Goal: Transaction & Acquisition: Purchase product/service

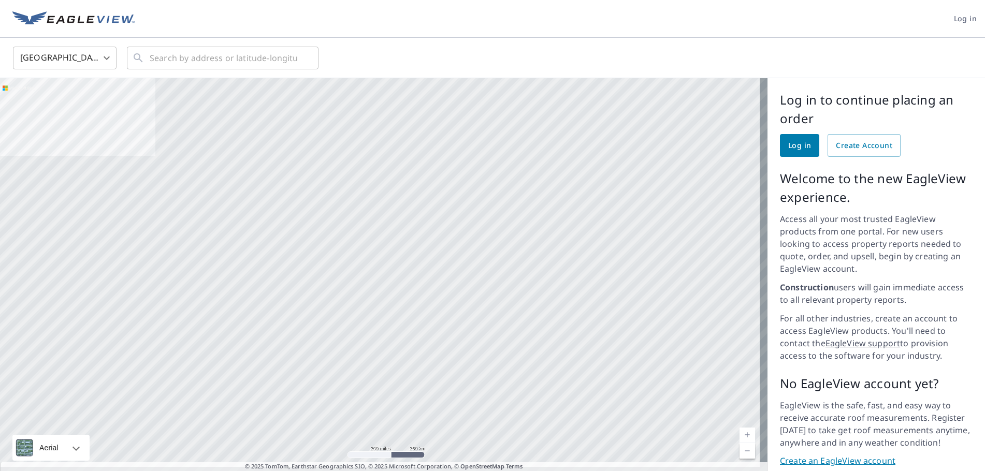
click at [788, 149] on span "Log in" at bounding box center [799, 145] width 23 height 13
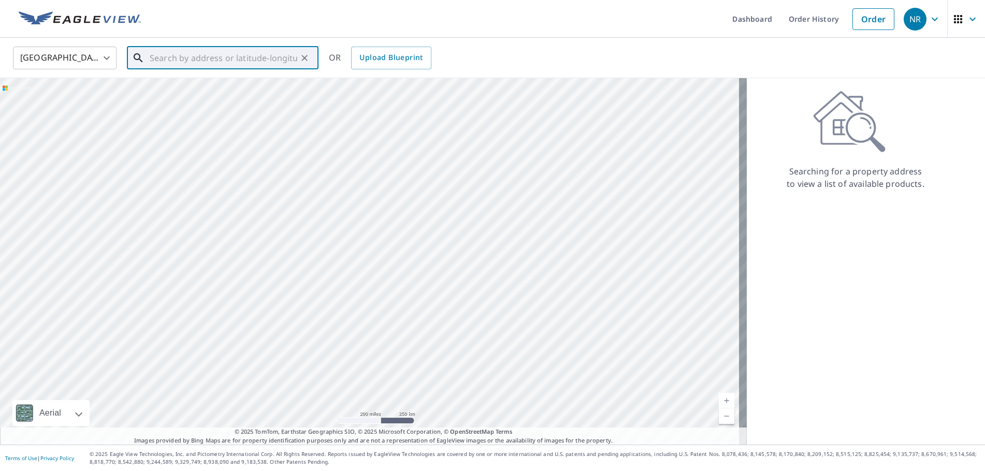
drag, startPoint x: 180, startPoint y: 54, endPoint x: 177, endPoint y: 61, distance: 7.2
click at [180, 54] on input "text" at bounding box center [224, 57] width 148 height 29
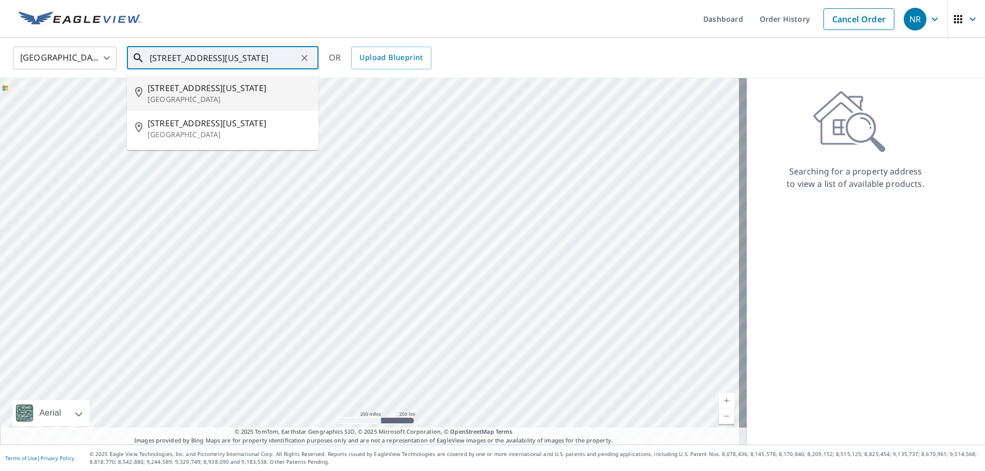
click at [182, 94] on p "[GEOGRAPHIC_DATA]" at bounding box center [229, 99] width 163 height 10
type input "[STREET_ADDRESS][US_STATE]"
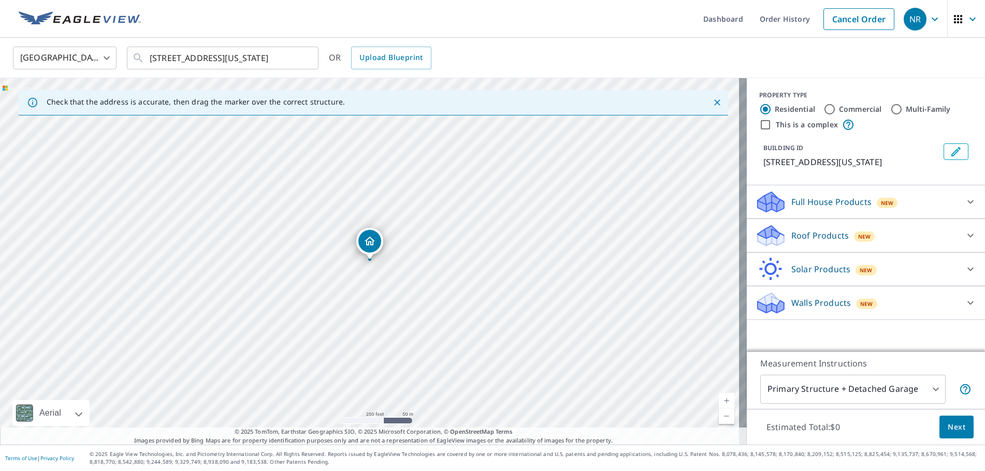
click at [801, 238] on p "Roof Products" at bounding box center [819, 235] width 57 height 12
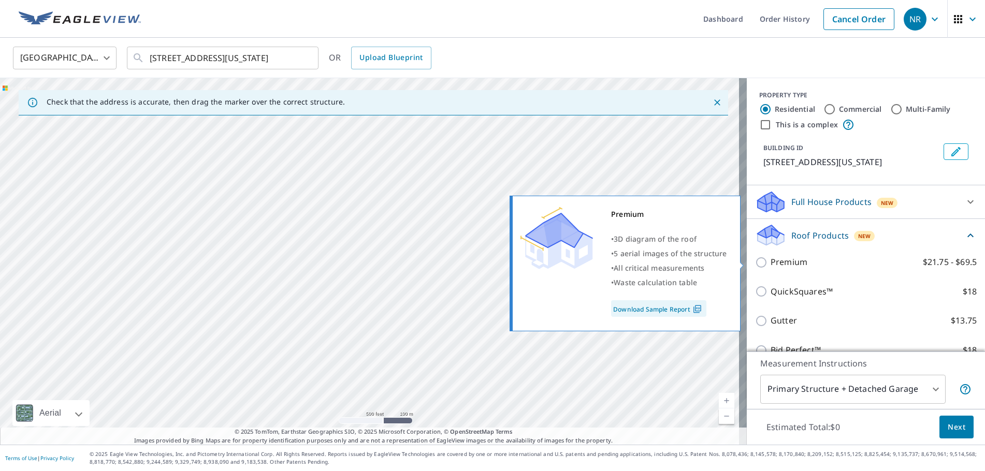
click at [756, 262] on input "Premium $21.75 - $69.5" at bounding box center [763, 262] width 16 height 12
checkbox input "true"
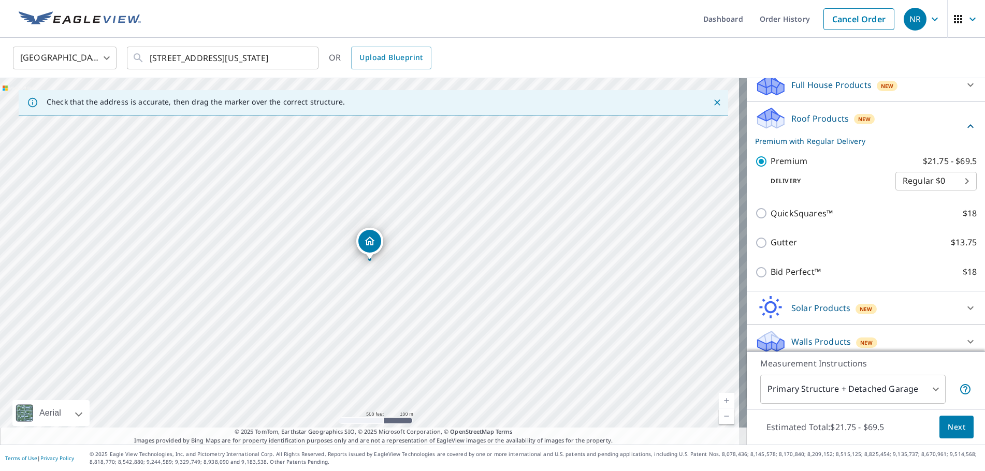
scroll to position [124, 0]
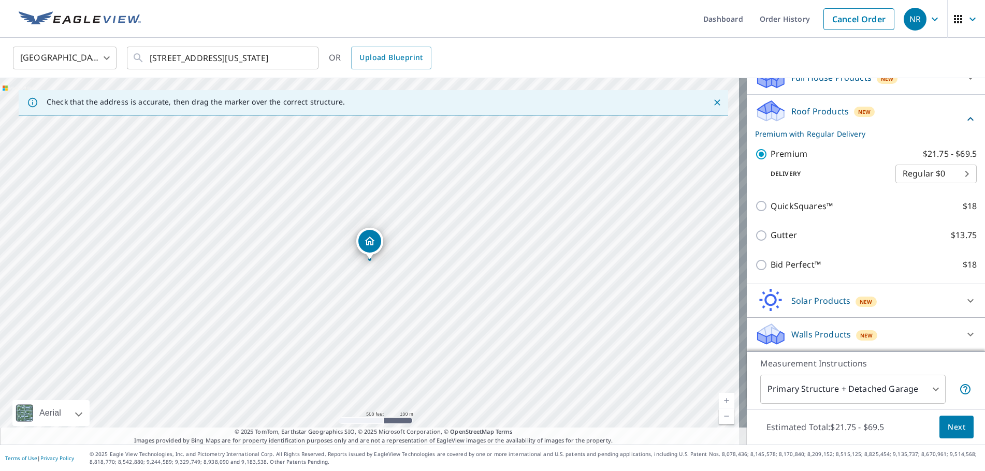
click at [951, 424] on span "Next" at bounding box center [957, 427] width 18 height 13
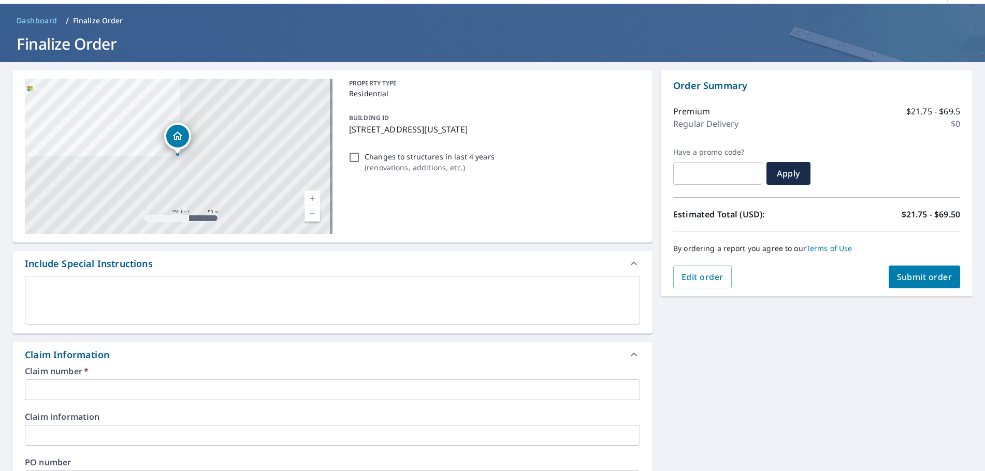
scroll to position [52, 0]
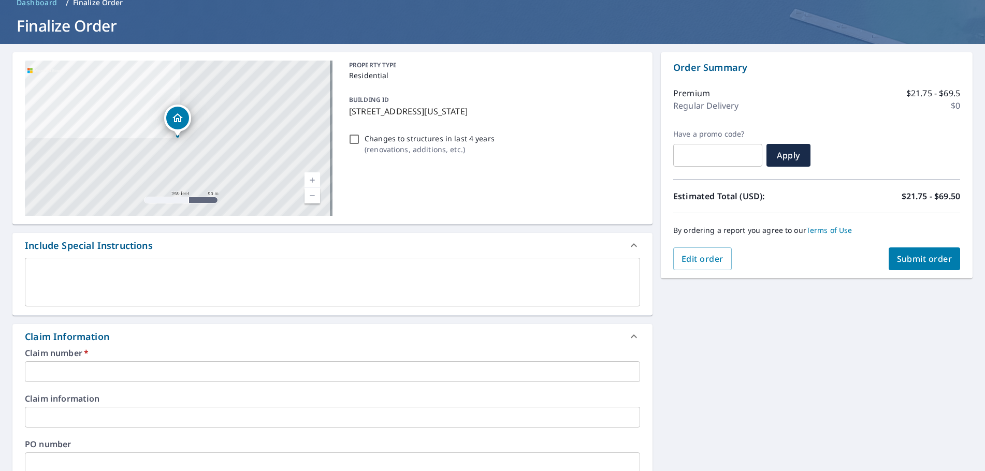
click at [62, 363] on input "text" at bounding box center [332, 371] width 615 height 21
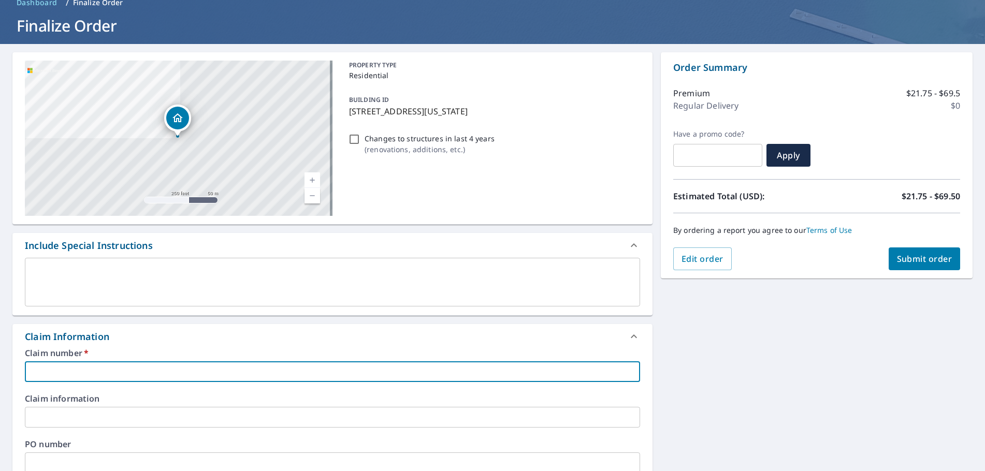
type input "k"
checkbox input "true"
type input "kn"
checkbox input "true"
type input "k"
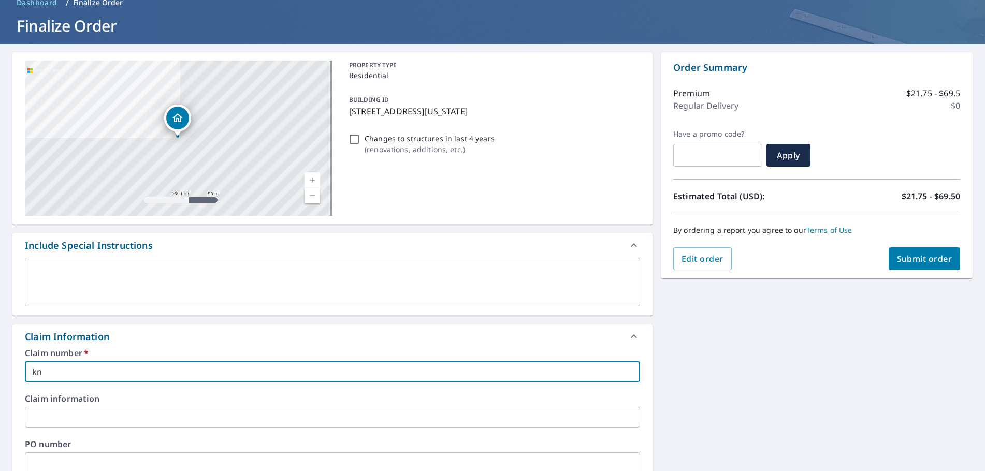
checkbox input "true"
type input "kb"
checkbox input "true"
type input "kb,"
checkbox input "true"
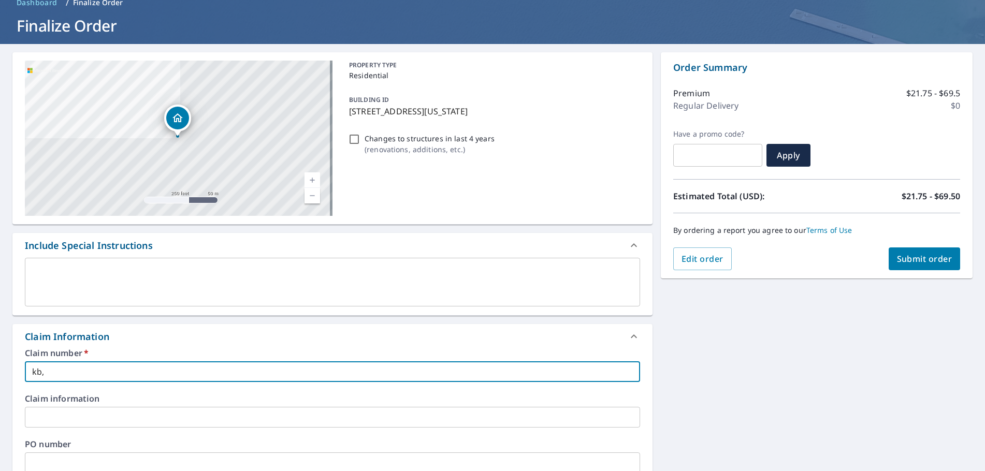
type input "kb"
checkbox input "true"
type input "kbm"
checkbox input "true"
type input "kb"
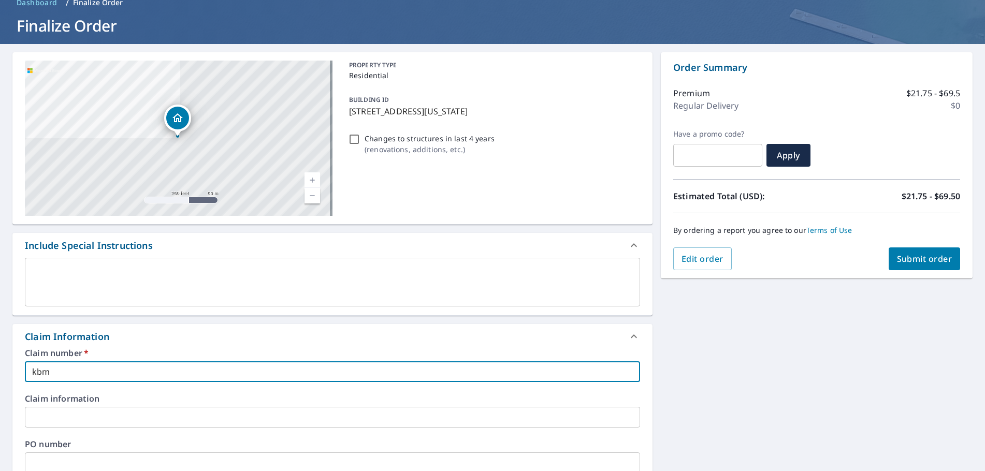
checkbox input "true"
type input "k"
checkbox input "true"
type input "m"
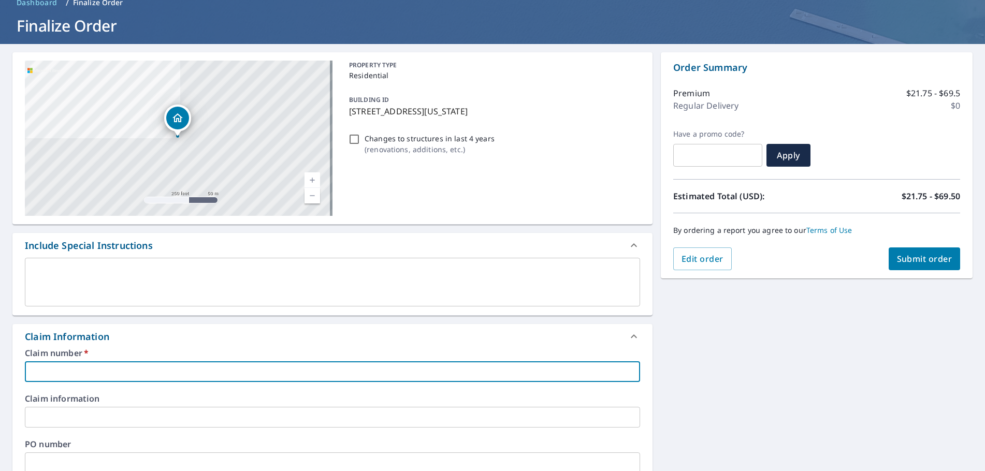
checkbox input "true"
type input "mr"
checkbox input "true"
type input "mr"
checkbox input "true"
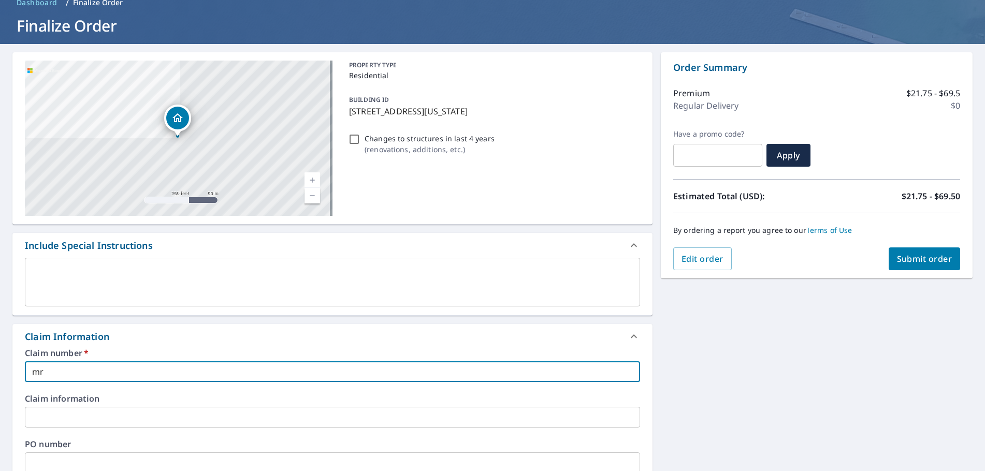
type input "mr r"
checkbox input "true"
type input "mr [PERSON_NAME]"
checkbox input "true"
type input "mr [PERSON_NAME]"
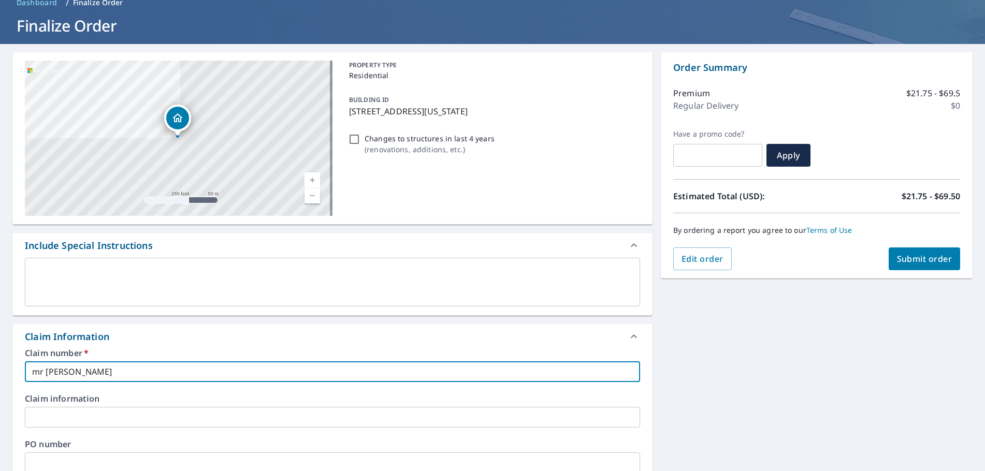
checkbox input "true"
type input "mr [PERSON_NAME]"
checkbox input "true"
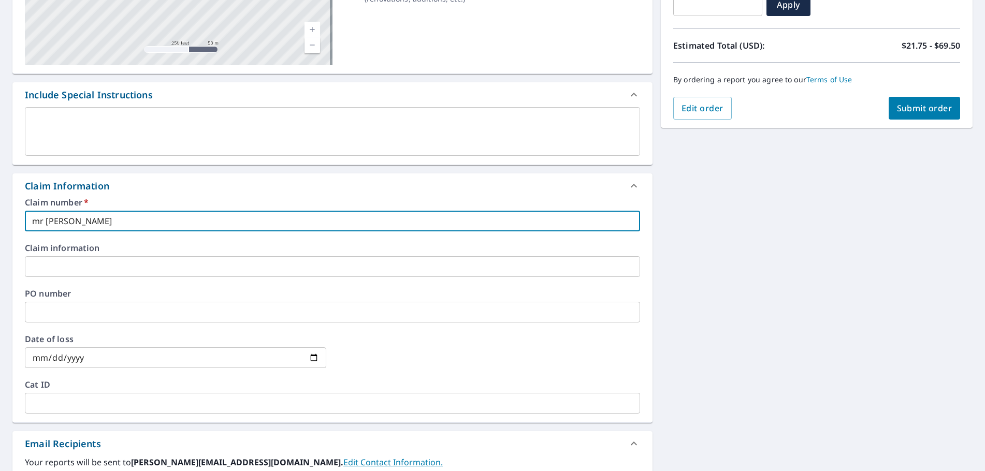
scroll to position [207, 0]
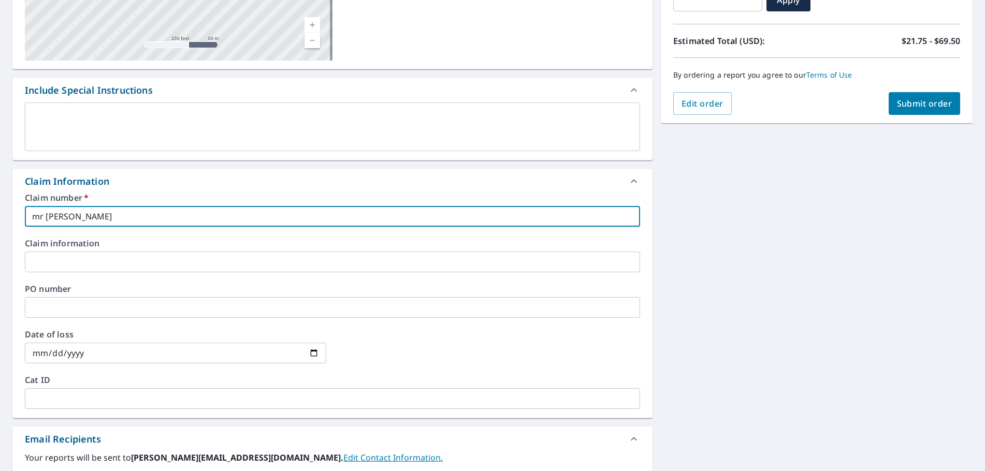
type input "mr [PERSON_NAME]"
click at [44, 311] on input "text" at bounding box center [332, 307] width 615 height 21
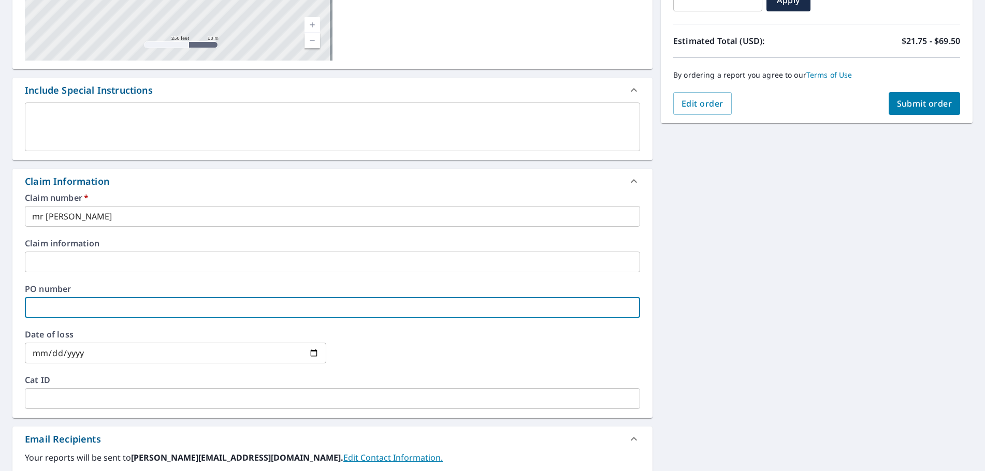
type input "m"
checkbox input "true"
type input "mr"
checkbox input "true"
type input "mr"
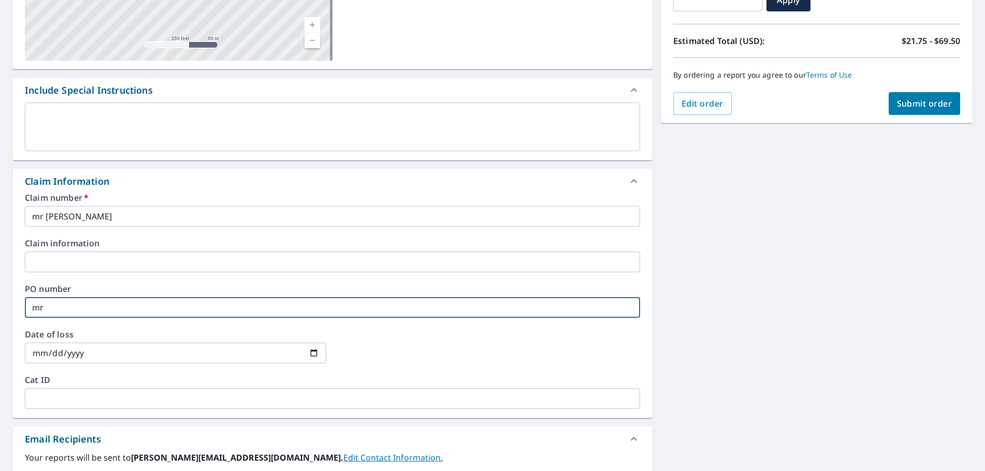
checkbox input "true"
type input "mr r"
checkbox input "true"
type input "mr [PERSON_NAME]"
checkbox input "true"
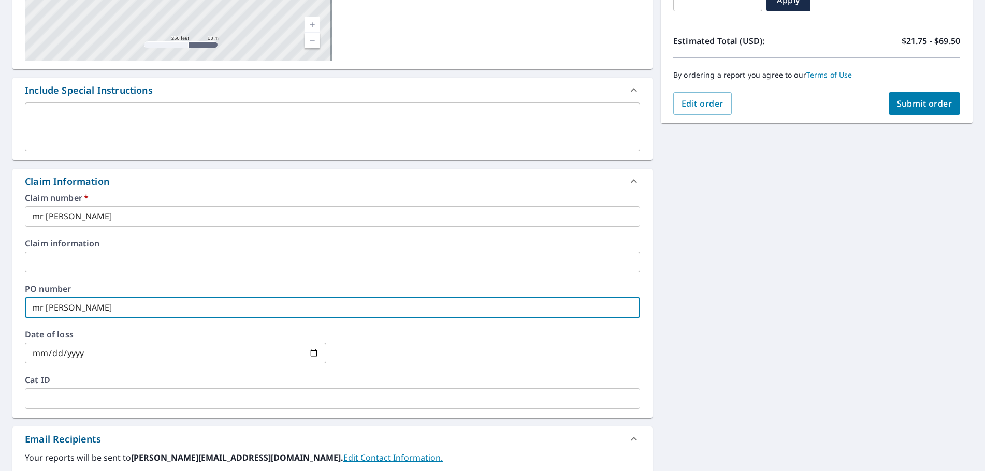
type input "mr [PERSON_NAME]"
checkbox input "true"
type input "mr [PERSON_NAME]"
checkbox input "true"
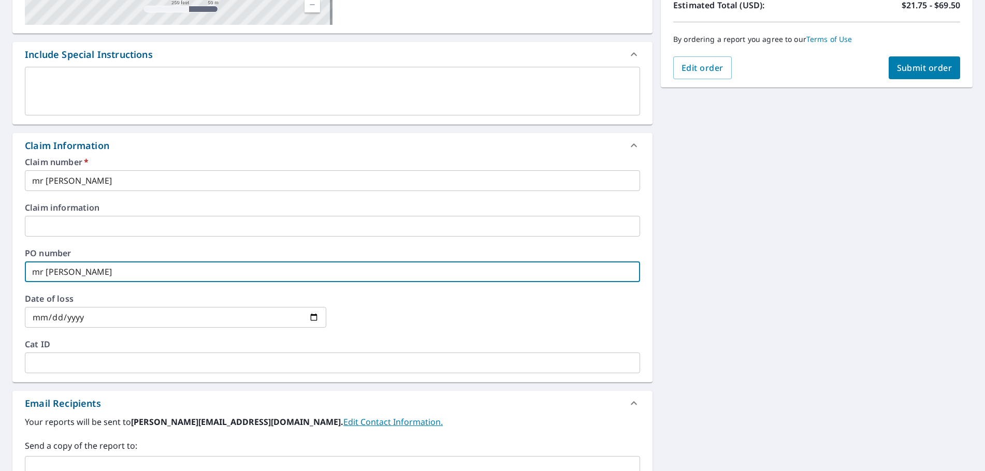
scroll to position [259, 0]
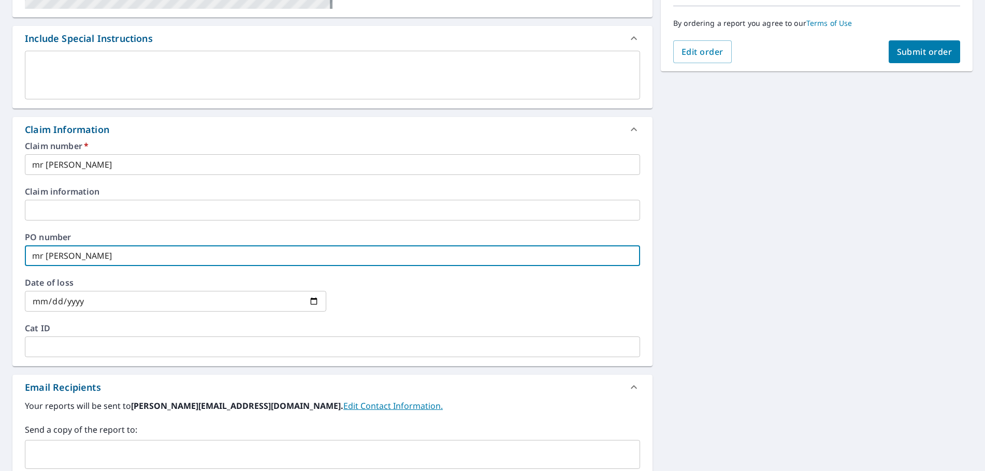
type input "mr [PERSON_NAME]"
click at [77, 455] on input "text" at bounding box center [325, 455] width 590 height 20
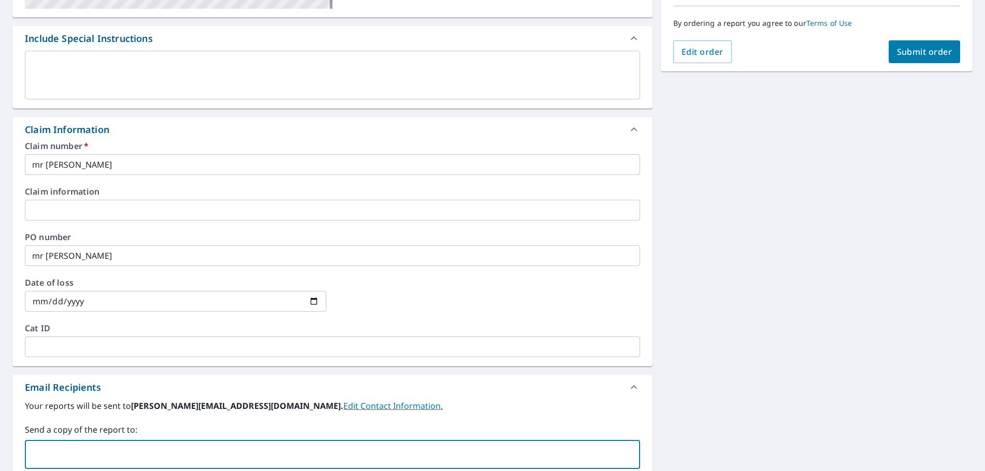
type input "[EMAIL_ADDRESS][DOMAIN_NAME]"
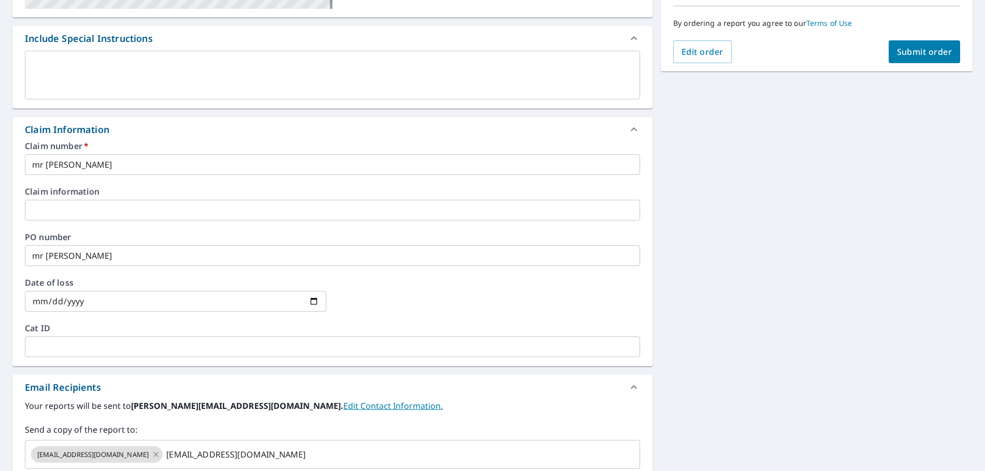
checkbox input "true"
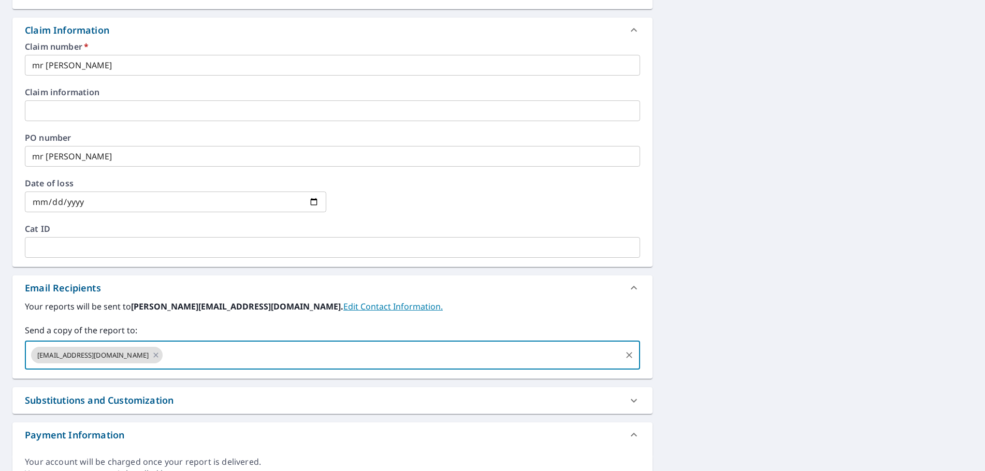
scroll to position [362, 0]
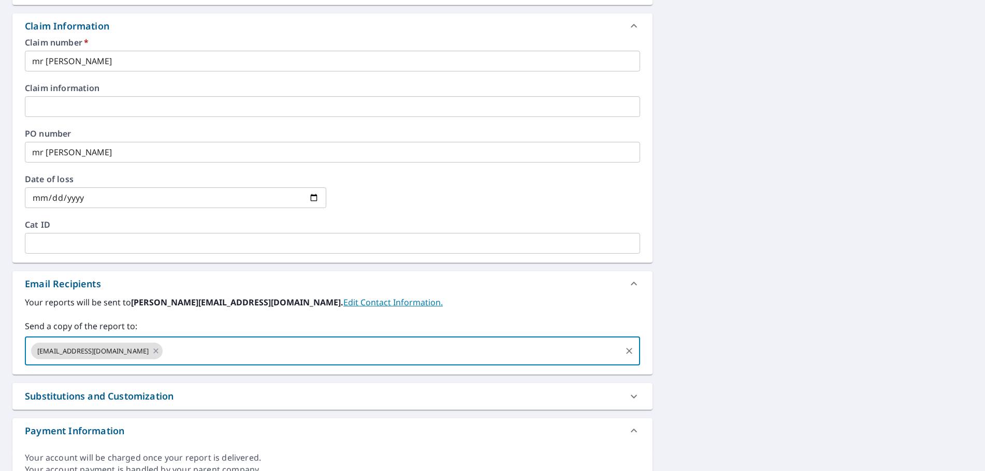
paste input "[EMAIL_ADDRESS][DOMAIN_NAME]"
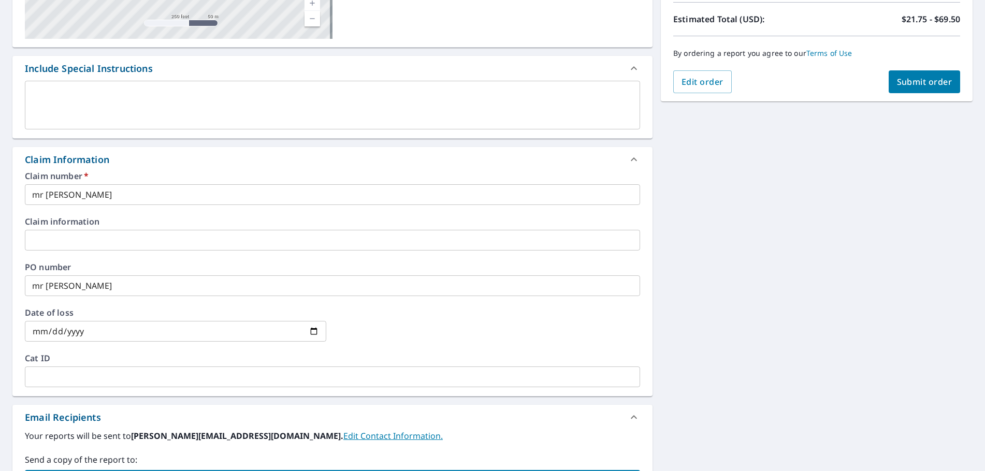
scroll to position [0, 0]
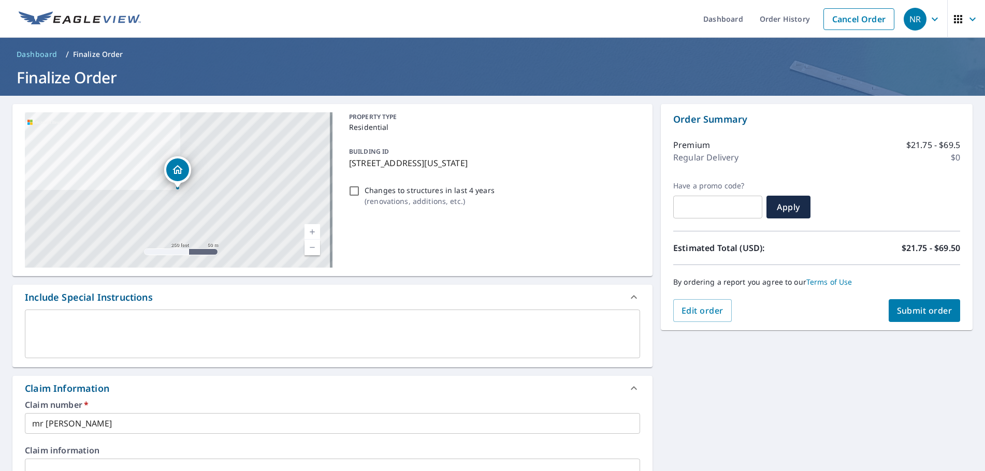
type input "[EMAIL_ADDRESS][DOMAIN_NAME]"
click at [922, 315] on span "Submit order" at bounding box center [924, 310] width 55 height 11
checkbox input "true"
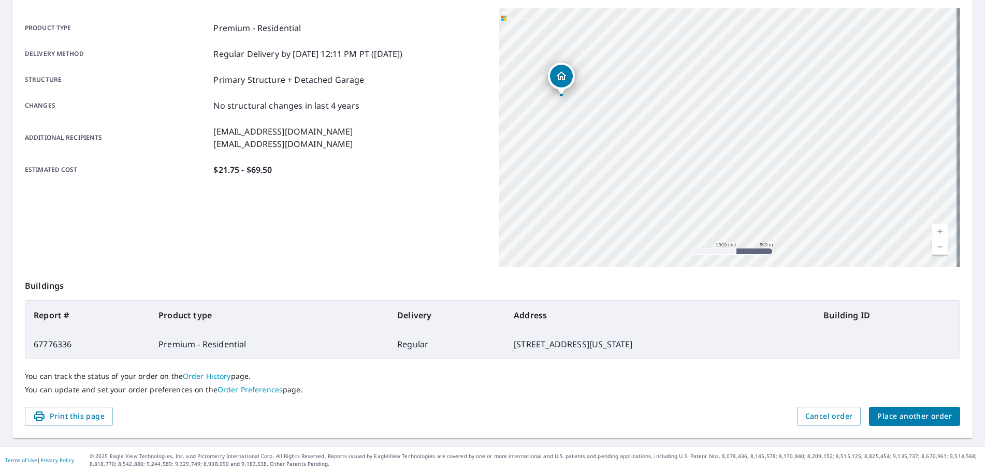
scroll to position [138, 0]
click at [893, 415] on span "Place another order" at bounding box center [914, 414] width 75 height 13
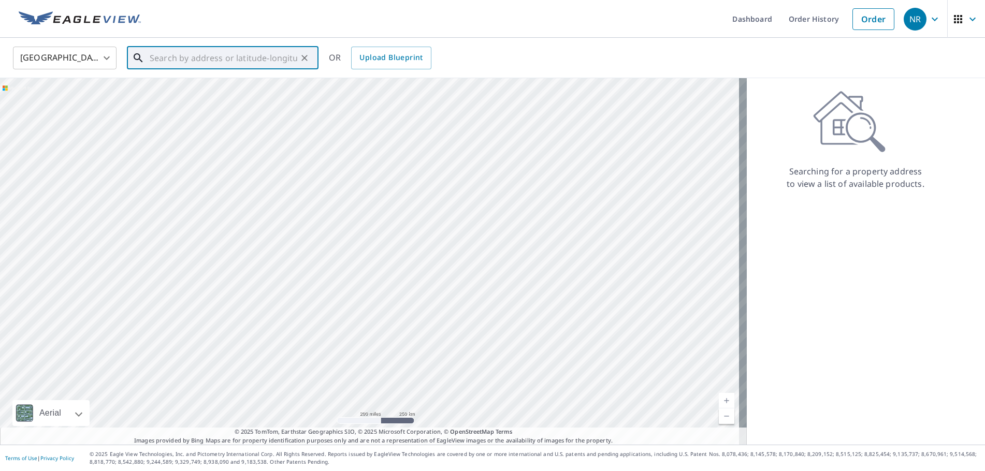
click at [153, 62] on input "text" at bounding box center [224, 57] width 148 height 29
click at [181, 93] on span "16 [PERSON_NAME] Ct" at bounding box center [229, 88] width 163 height 12
type input "16 [PERSON_NAME] [GEOGRAPHIC_DATA][PERSON_NAME]"
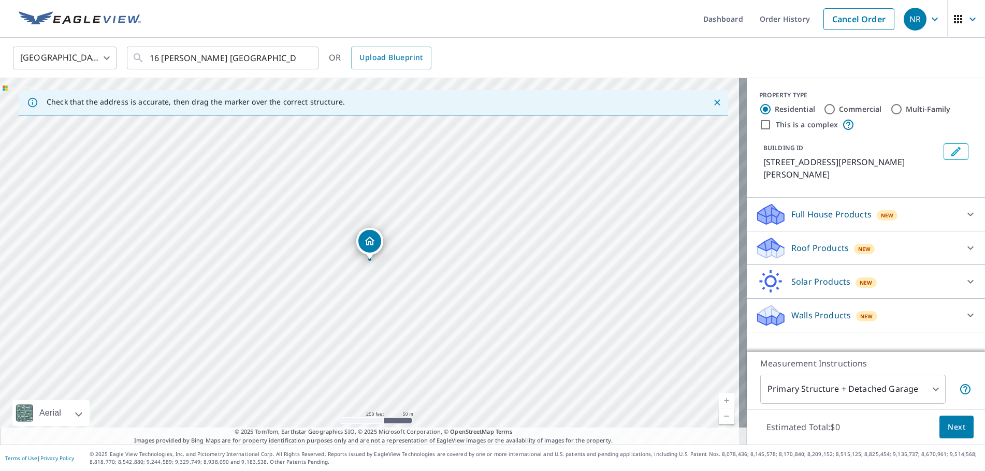
click at [794, 242] on p "Roof Products" at bounding box center [819, 248] width 57 height 12
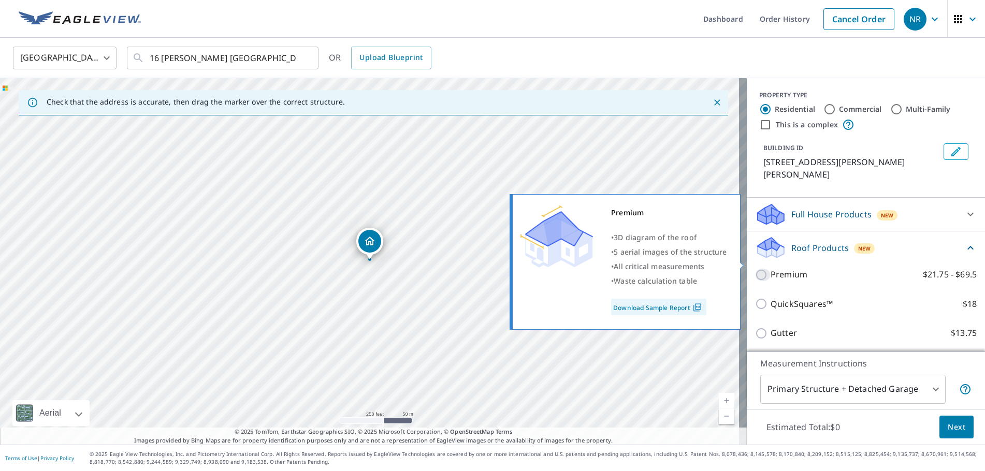
click at [761, 269] on input "Premium $21.75 - $69.5" at bounding box center [763, 275] width 16 height 12
checkbox input "true"
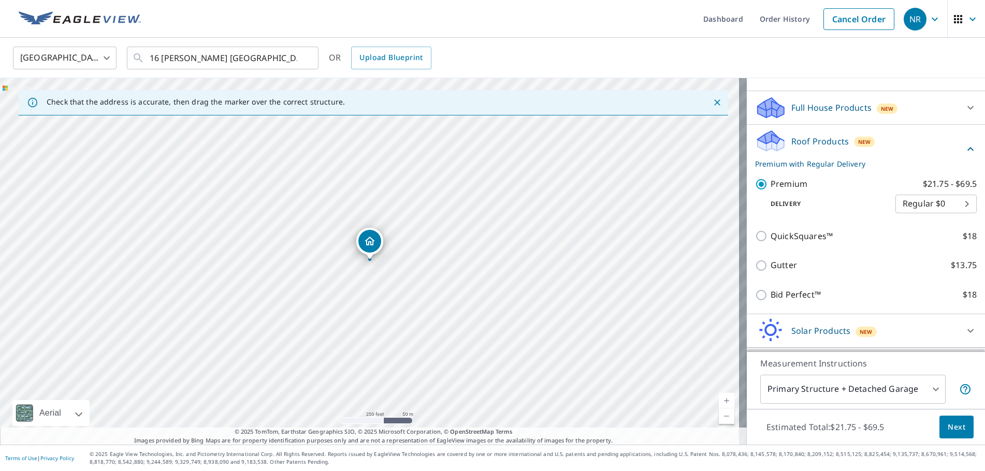
scroll to position [124, 0]
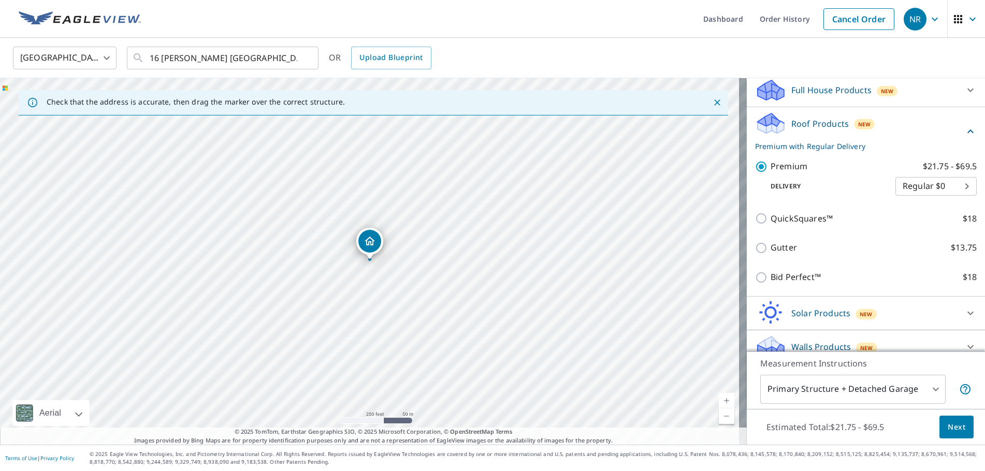
click at [956, 425] on span "Next" at bounding box center [957, 427] width 18 height 13
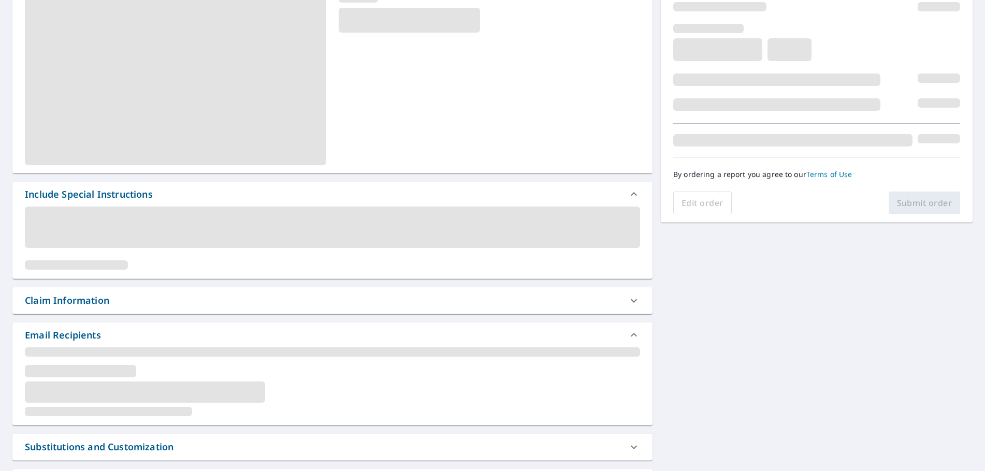
scroll to position [155, 0]
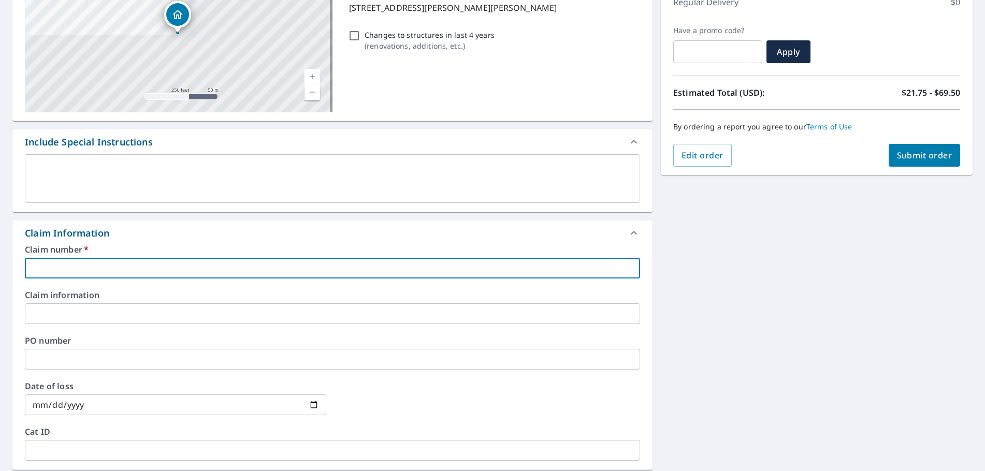
click at [53, 274] on input "text" at bounding box center [332, 268] width 615 height 21
type input "m"
checkbox input "true"
type input "mr"
checkbox input "true"
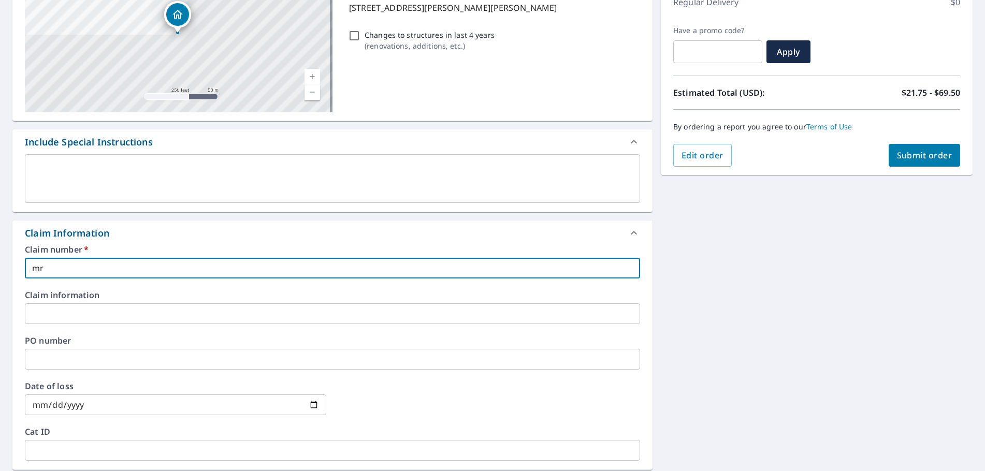
type input "mr"
checkbox input "true"
type input "mr r"
checkbox input "true"
type input "mr [PERSON_NAME]"
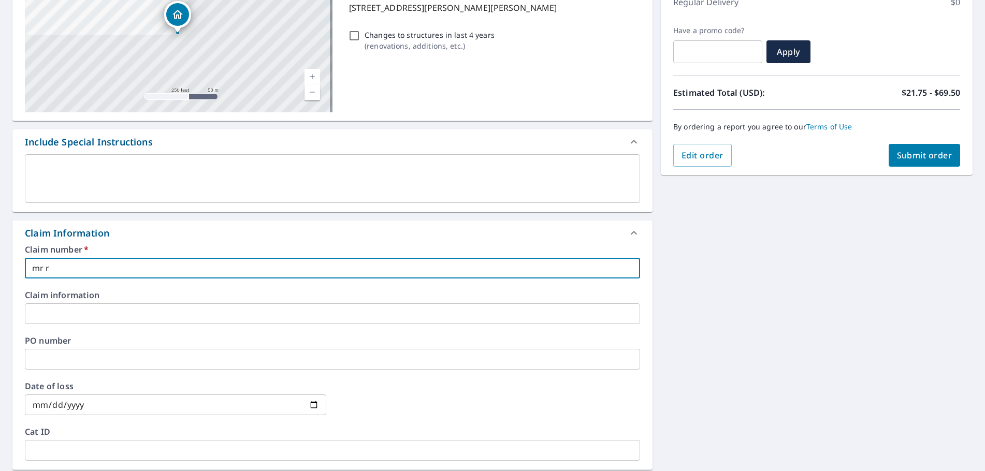
checkbox input "true"
type input "mr [PERSON_NAME]"
checkbox input "true"
type input "mr [PERSON_NAME]"
checkbox input "true"
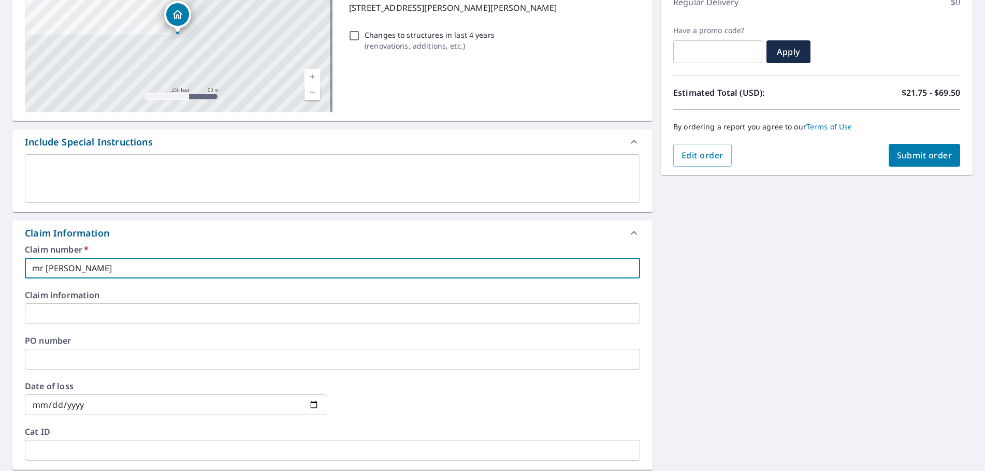
type input "mr [PERSON_NAME]"
click at [54, 368] on input "text" at bounding box center [332, 359] width 615 height 21
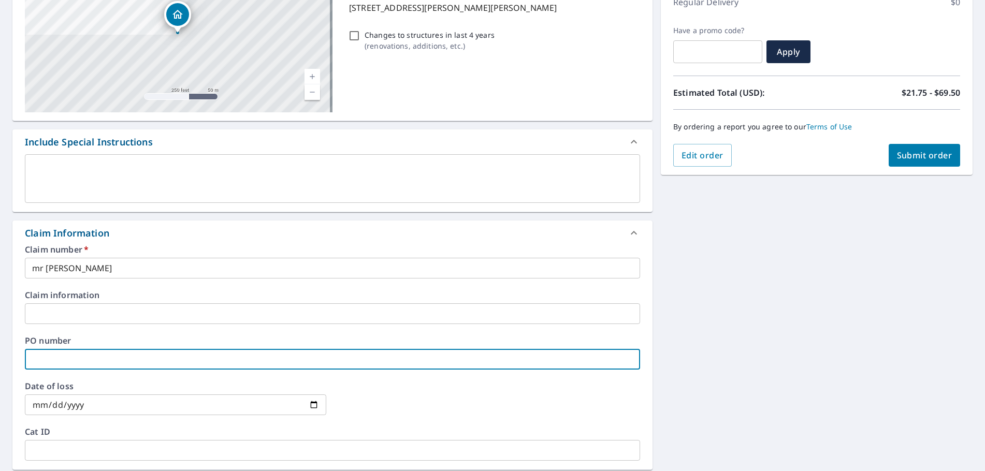
type input "m"
checkbox input "true"
type input "mr"
checkbox input "true"
type input "mr"
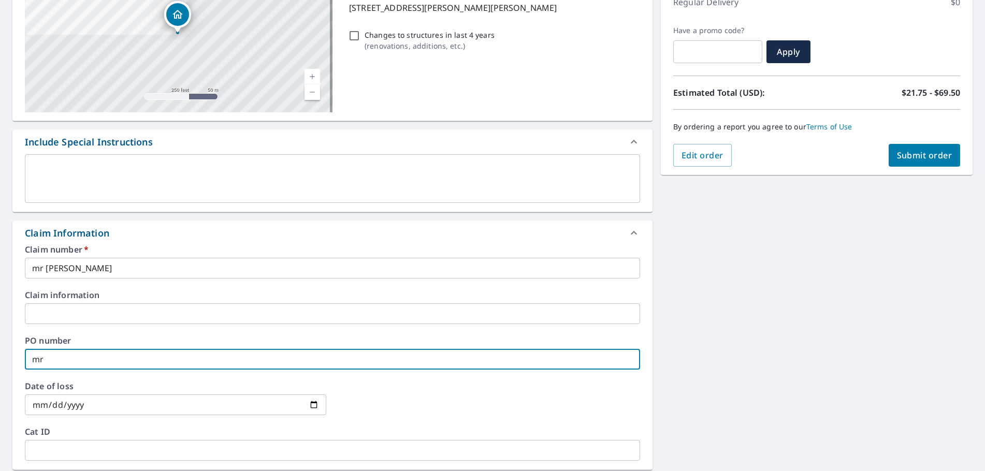
checkbox input "true"
type input "mr r"
checkbox input "true"
type input "mr [PERSON_NAME]"
checkbox input "true"
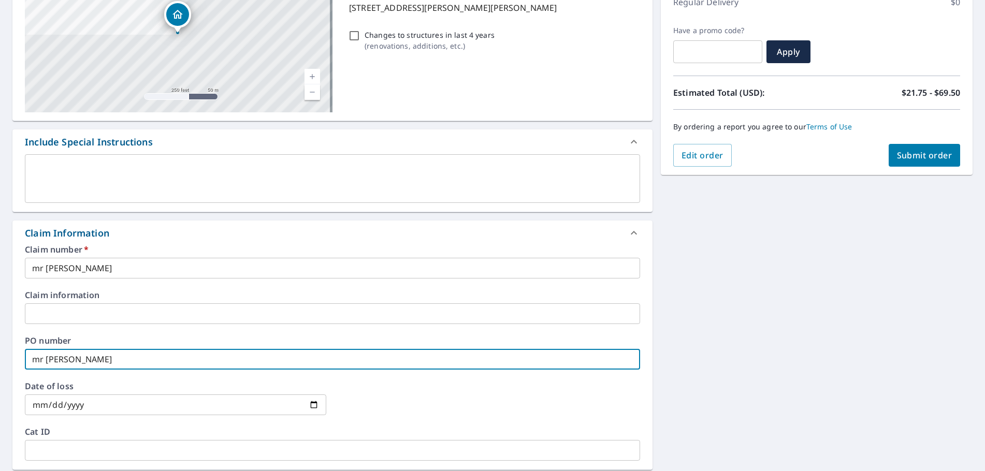
type input "mr [PERSON_NAME]"
checkbox input "true"
type input "mr [PERSON_NAME]"
checkbox input "true"
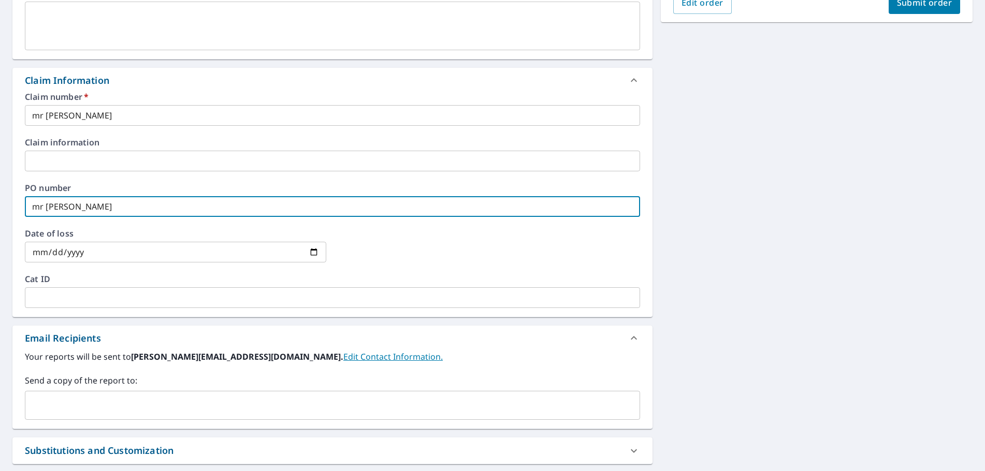
scroll to position [311, 0]
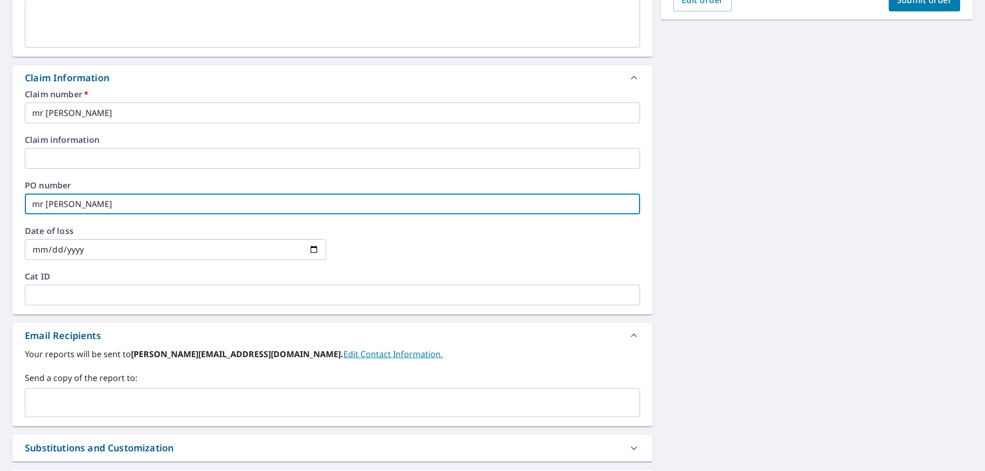
type input "mr [PERSON_NAME]"
click at [43, 399] on input "text" at bounding box center [325, 403] width 590 height 20
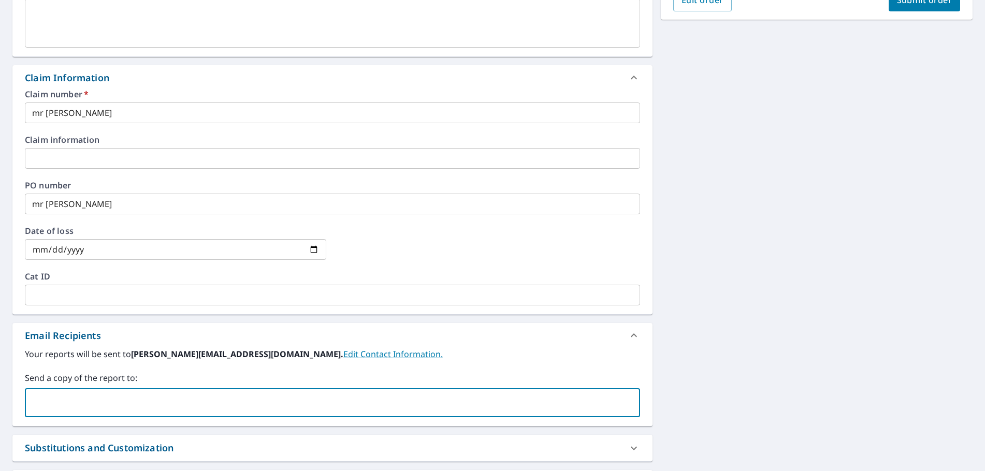
type input "[EMAIL_ADDRESS][DOMAIN_NAME]"
checkbox input "true"
drag, startPoint x: 147, startPoint y: 415, endPoint x: 134, endPoint y: 409, distance: 14.1
click at [164, 411] on input "text" at bounding box center [392, 403] width 456 height 20
paste input "[EMAIL_ADDRESS][DOMAIN_NAME]"
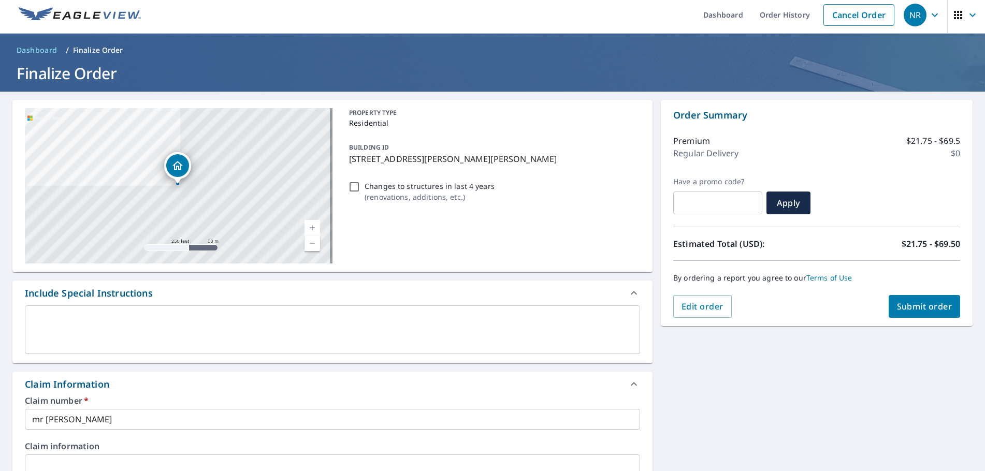
scroll to position [0, 0]
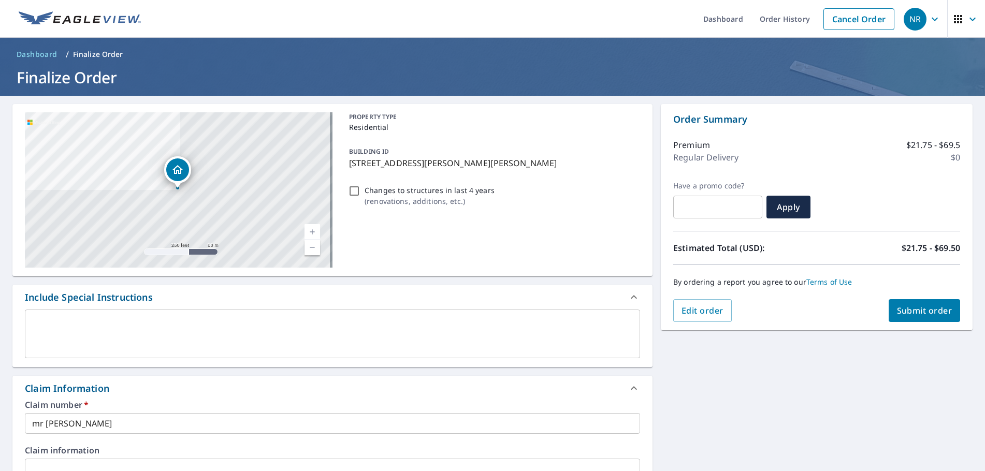
type input "[EMAIL_ADDRESS][DOMAIN_NAME]"
click at [926, 308] on span "Submit order" at bounding box center [924, 310] width 55 height 11
checkbox input "true"
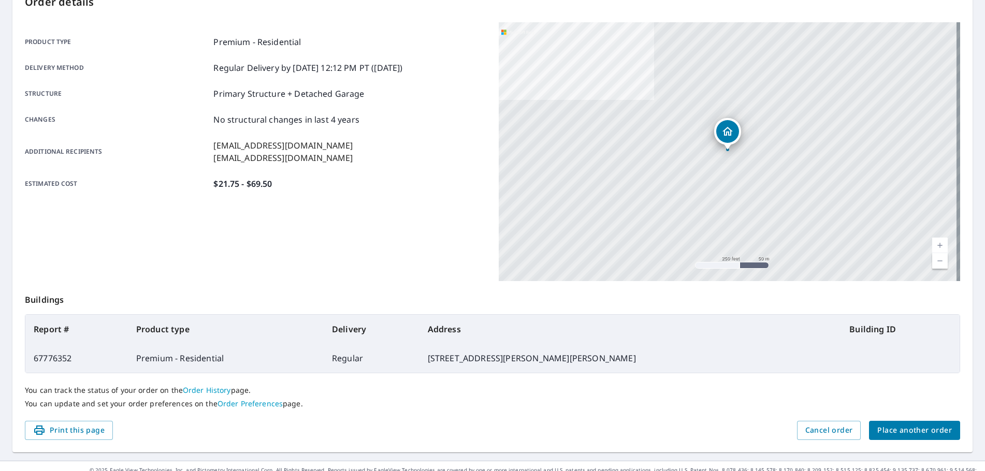
scroll to position [138, 0]
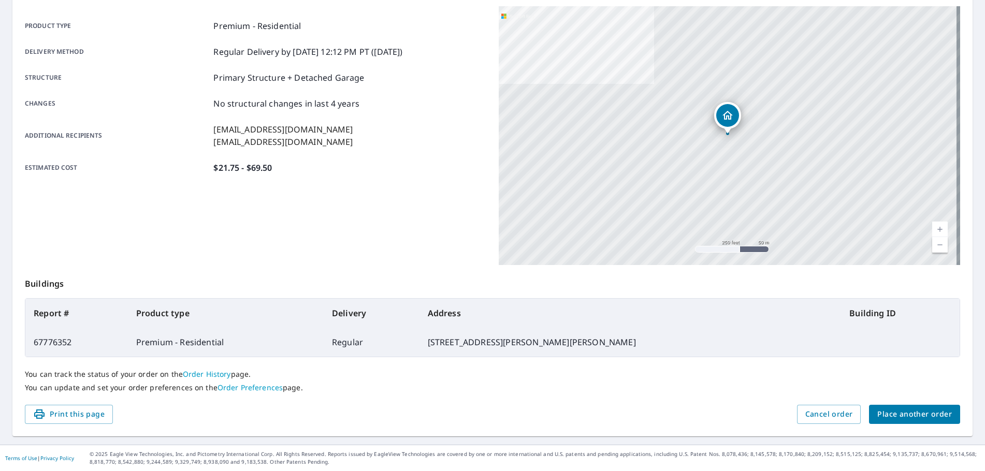
click at [897, 413] on span "Place another order" at bounding box center [914, 414] width 75 height 13
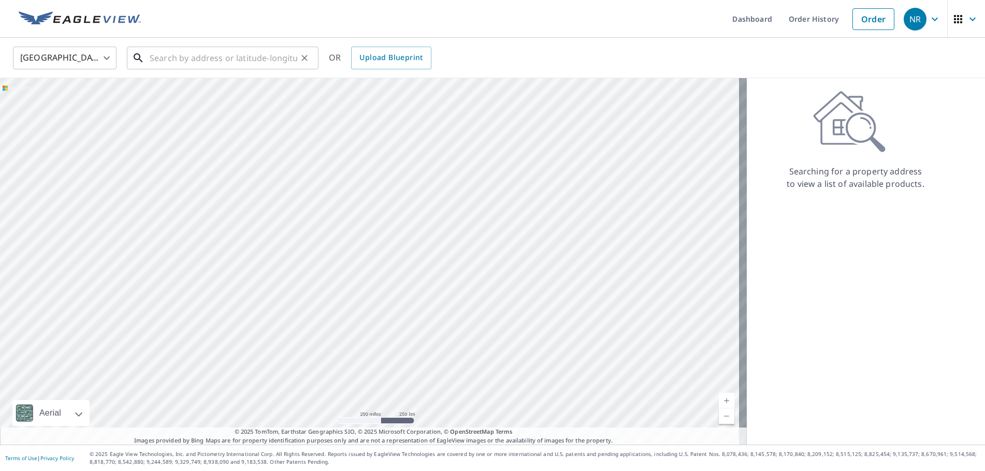
click at [177, 60] on input "text" at bounding box center [224, 57] width 148 height 29
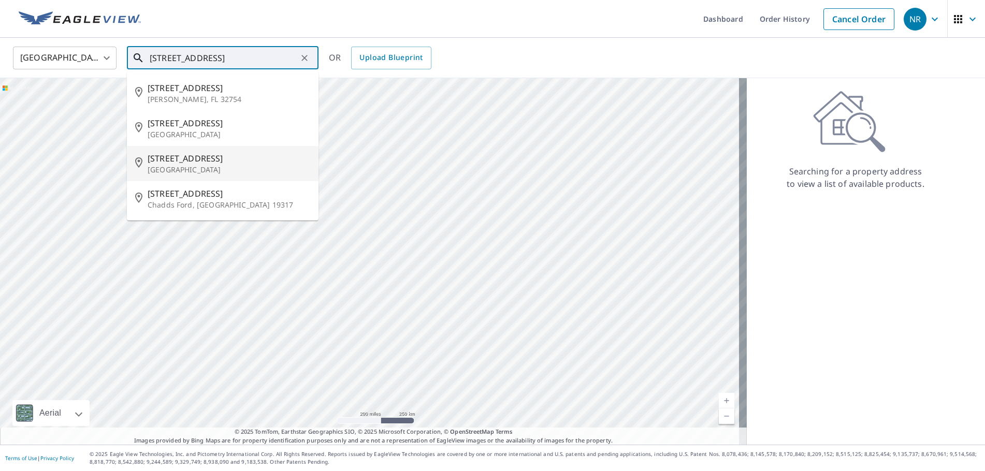
click at [182, 169] on p "[GEOGRAPHIC_DATA]" at bounding box center [229, 170] width 163 height 10
type input "[STREET_ADDRESS]"
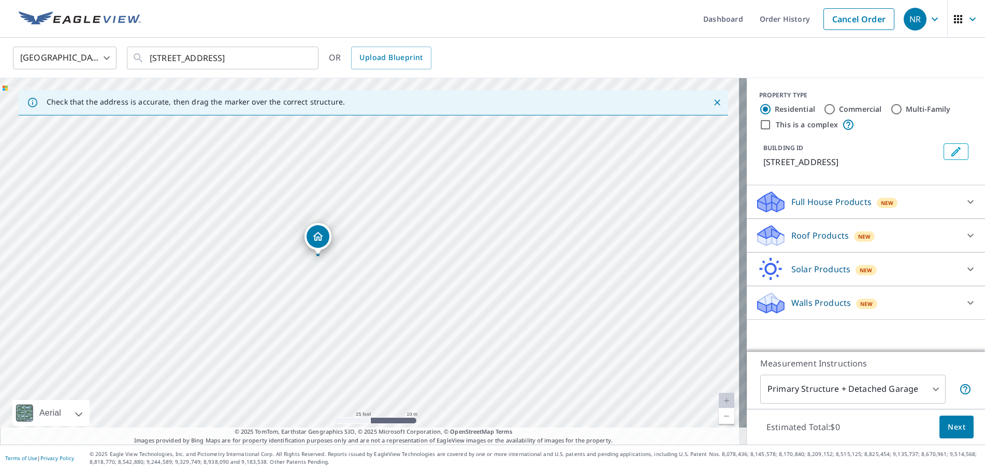
drag, startPoint x: 354, startPoint y: 300, endPoint x: 338, endPoint y: 259, distance: 44.4
click at [343, 260] on div "[STREET_ADDRESS]" at bounding box center [373, 261] width 747 height 367
click at [827, 108] on input "Commercial" at bounding box center [829, 109] width 12 height 12
radio input "true"
type input "4"
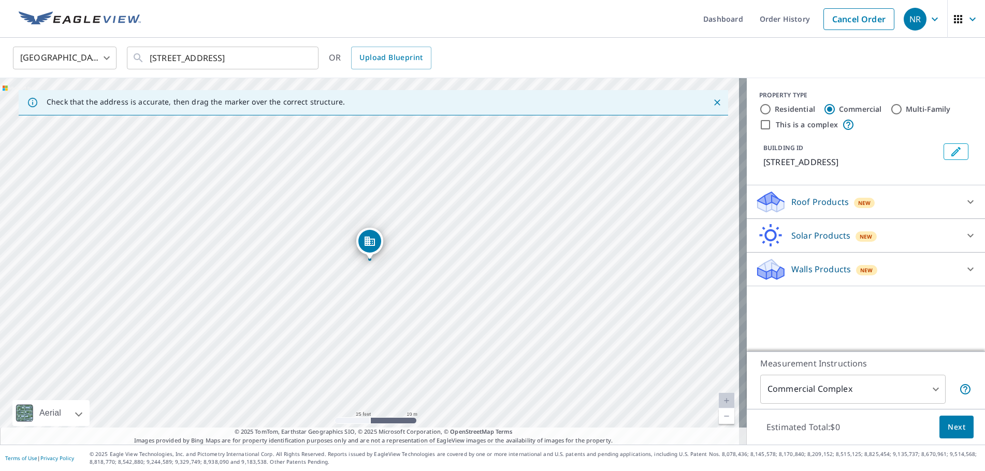
click at [798, 202] on p "Roof Products" at bounding box center [819, 202] width 57 height 12
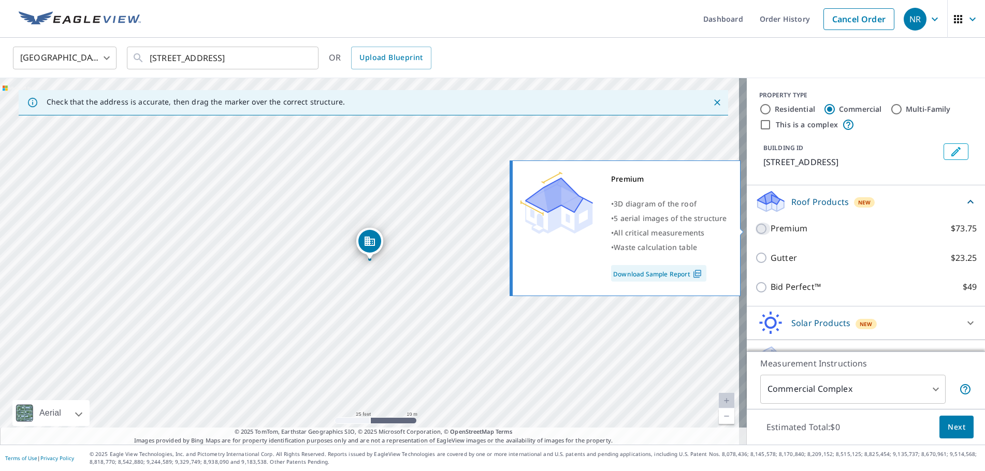
click at [755, 228] on input "Premium $73.75" at bounding box center [763, 229] width 16 height 12
checkbox input "true"
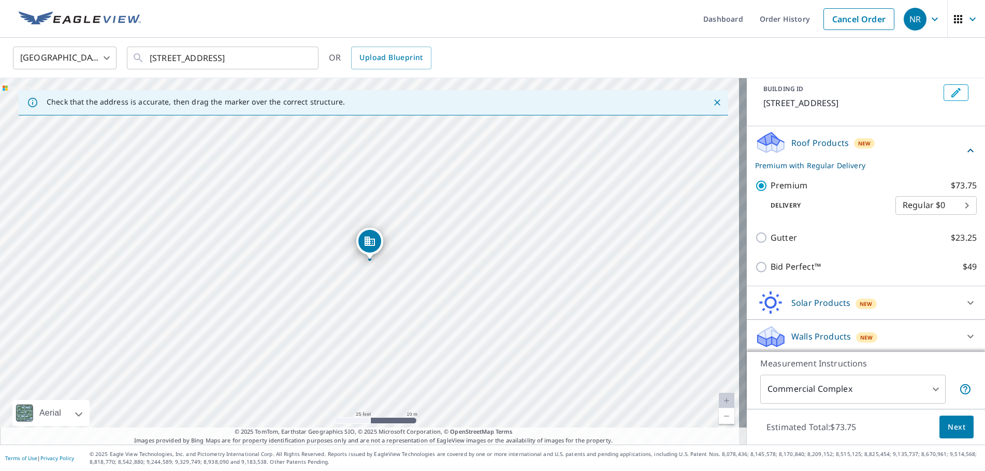
scroll to position [61, 0]
click at [948, 427] on span "Next" at bounding box center [957, 427] width 18 height 13
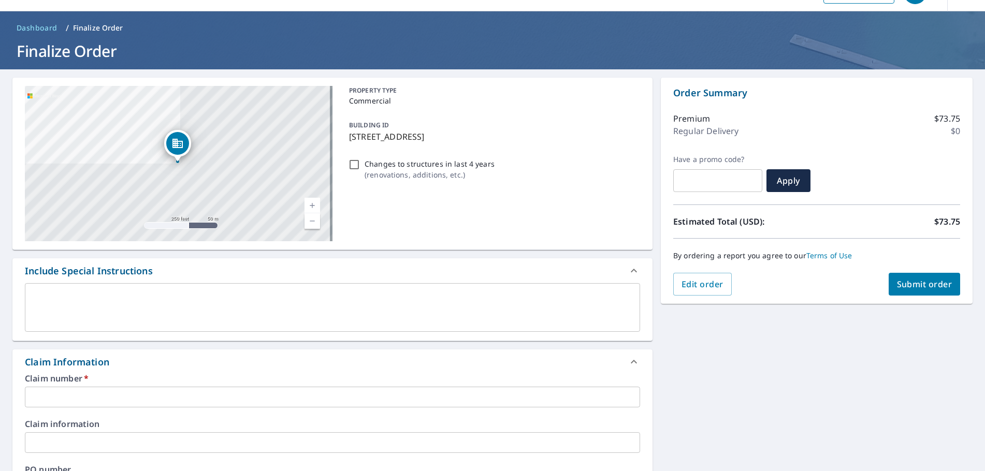
scroll to position [52, 0]
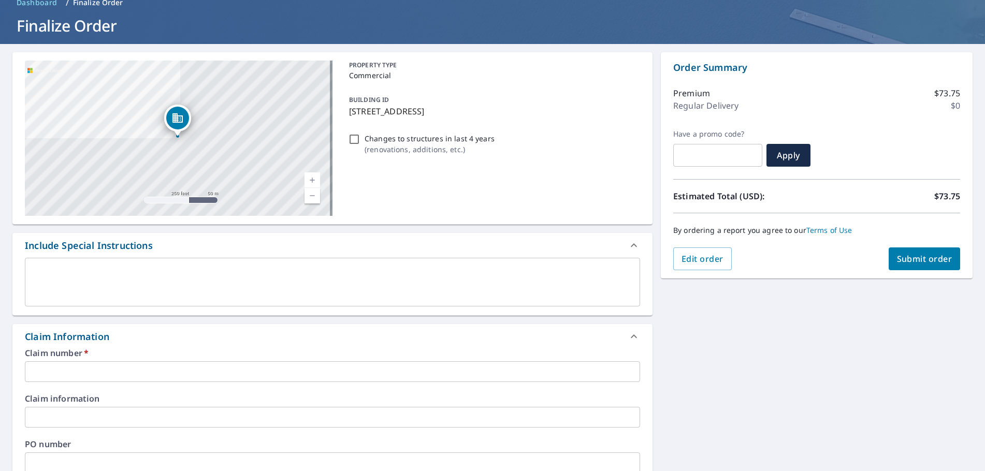
click at [65, 373] on input "text" at bounding box center [332, 371] width 615 height 21
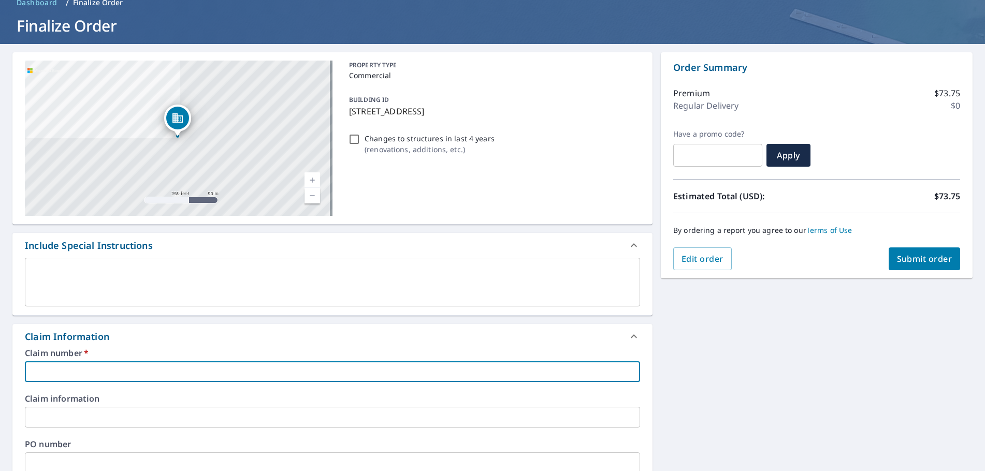
type input "a"
checkbox input "true"
type input "ar"
checkbox input "true"
type input "arc"
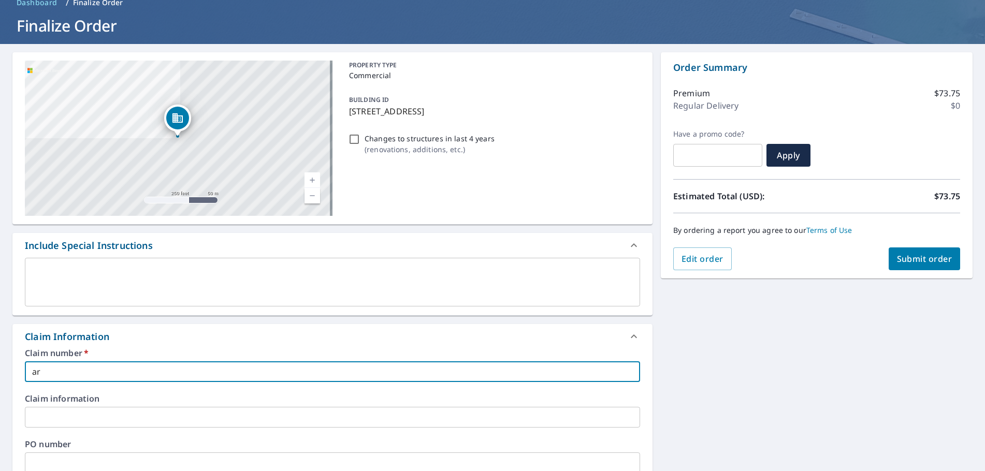
checkbox input "true"
type input "arco"
checkbox input "true"
type input "arco"
checkbox input "true"
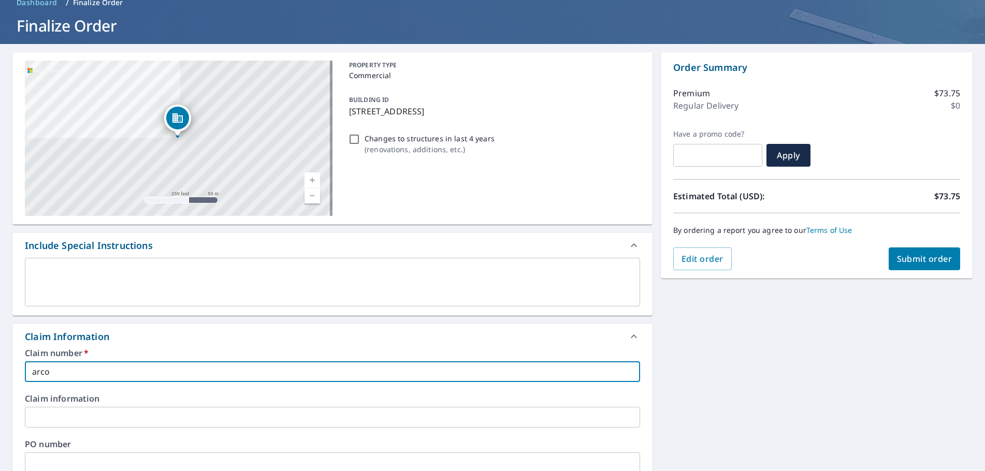
type input "arco r"
checkbox input "true"
type input "arco re"
checkbox input "true"
type input "arco rem"
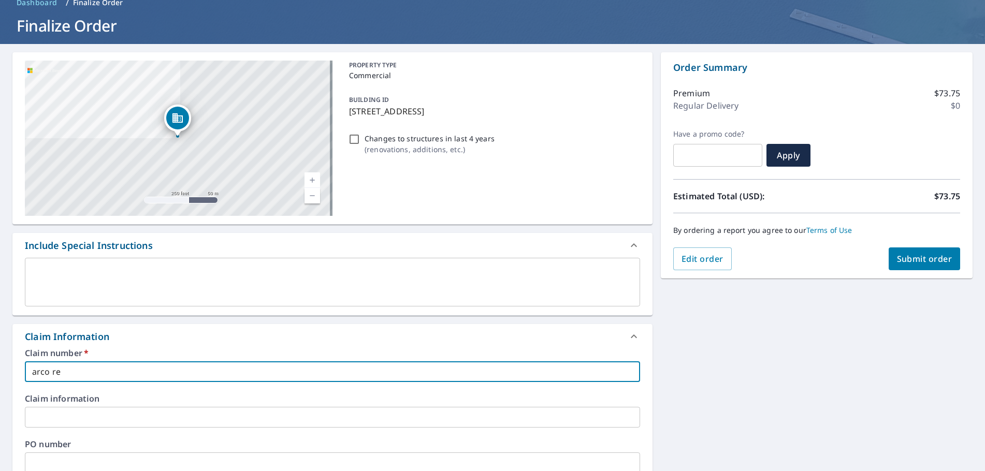
checkbox input "true"
type input "arco remo"
checkbox input "true"
type input "arco remol"
checkbox input "true"
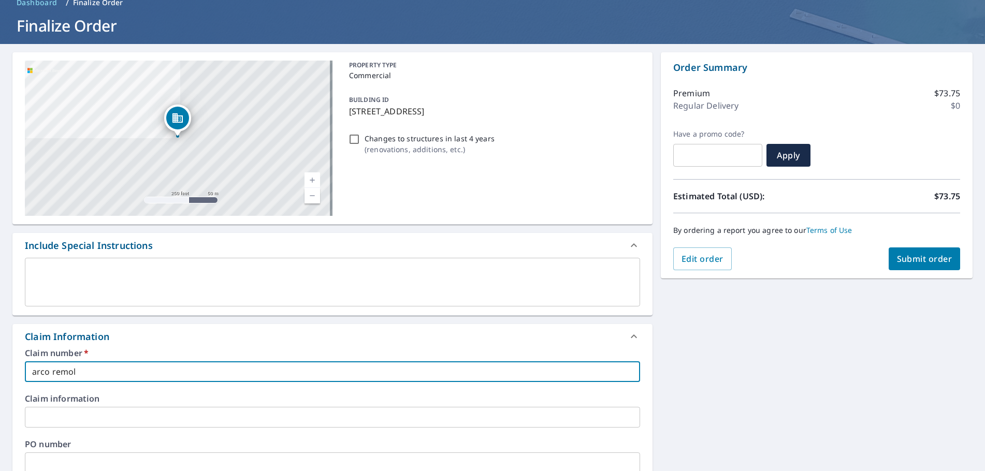
type input "arco remold"
checkbox input "true"
type input "arco [PERSON_NAME]"
checkbox input "true"
type input "arco [PERSON_NAME]\"
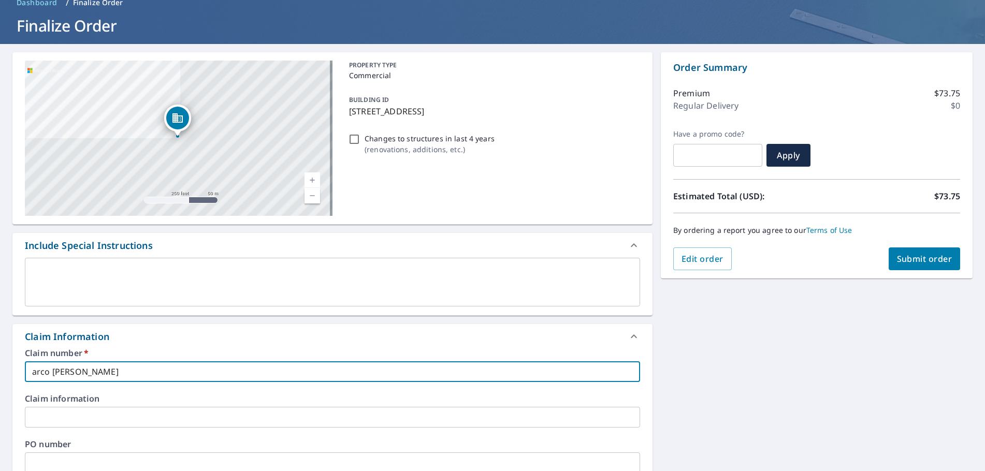
checkbox input "true"
type input "arco [PERSON_NAME]"
checkbox input "true"
type input "arco remold"
checkbox input "true"
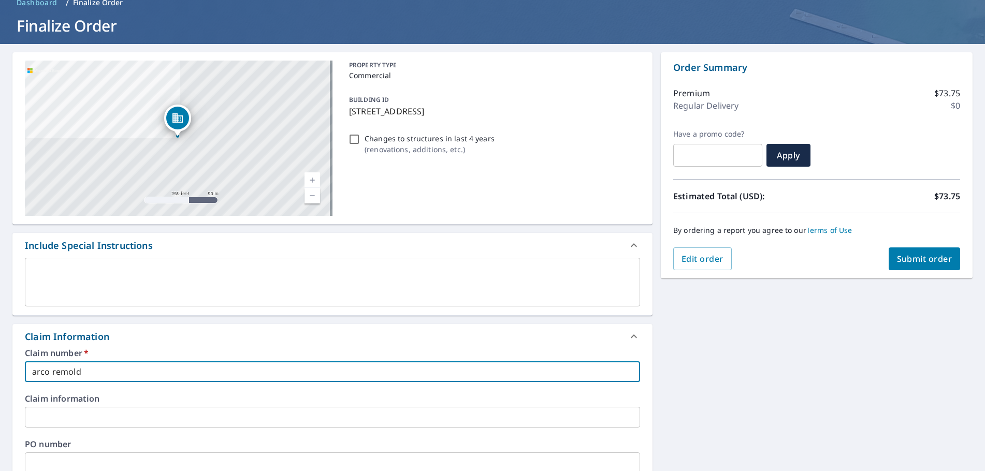
type input "arco remol"
checkbox input "true"
type input "arco remo"
checkbox input "true"
type input "arco remod"
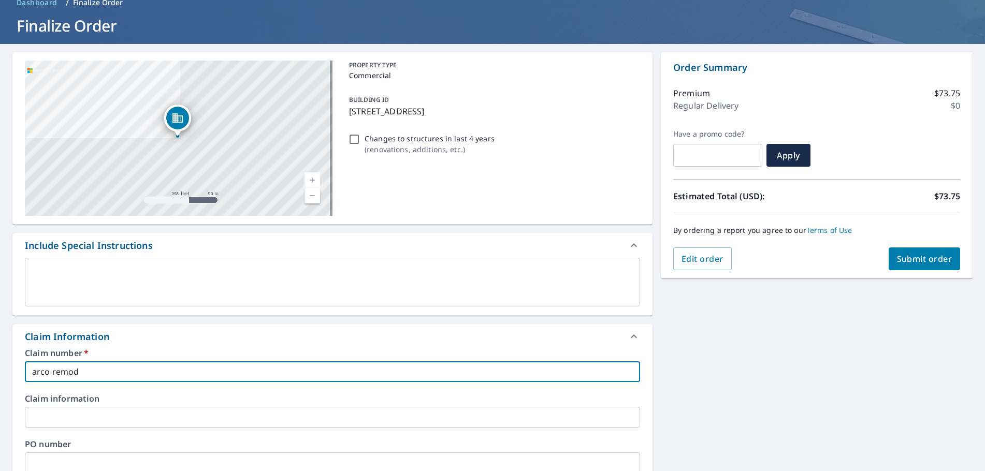
checkbox input "true"
type input "arco remode"
checkbox input "true"
type input "arco remodel"
checkbox input "true"
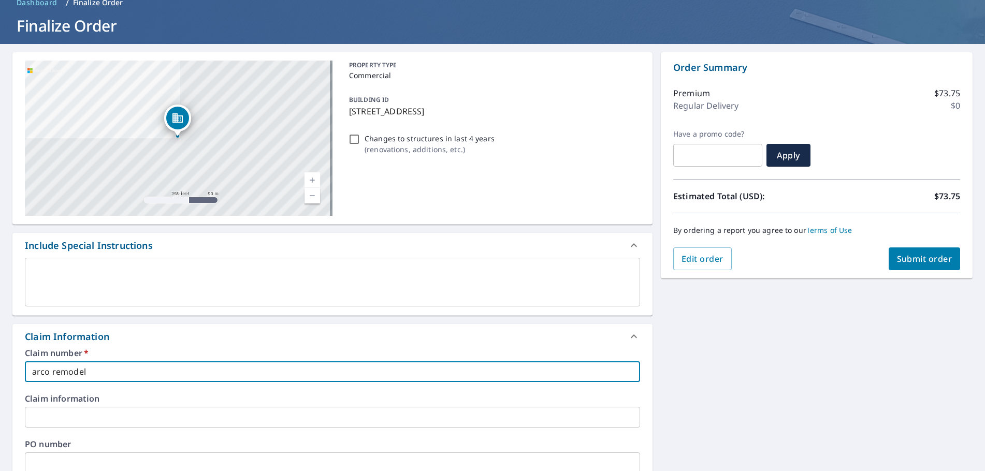
type input "arco remodeli"
checkbox input "true"
type input "arco remodelin"
checkbox input "true"
type input "arco remodeling"
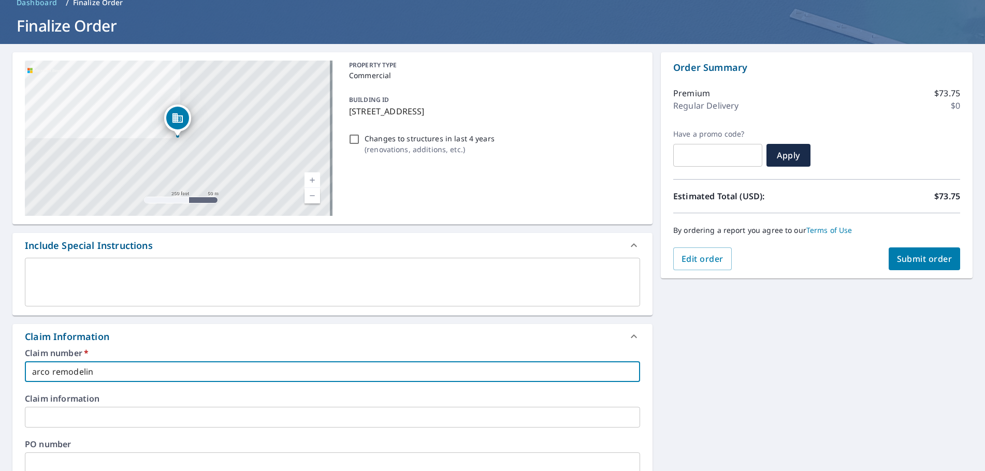
checkbox input "true"
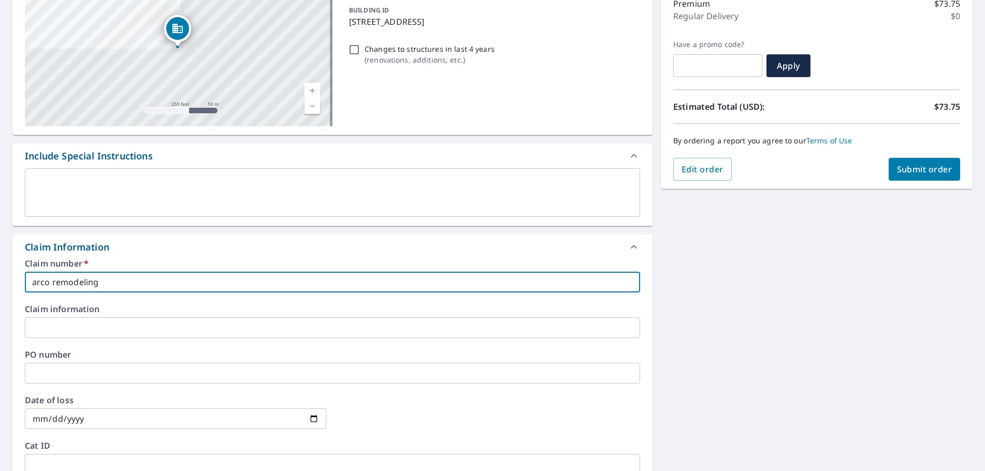
scroll to position [155, 0]
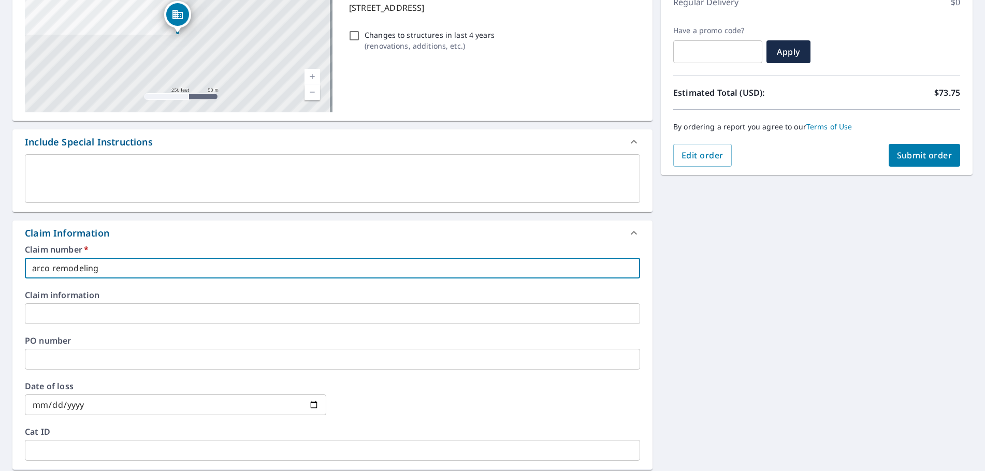
type input "arco remodeling"
click at [54, 362] on input "text" at bounding box center [332, 359] width 615 height 21
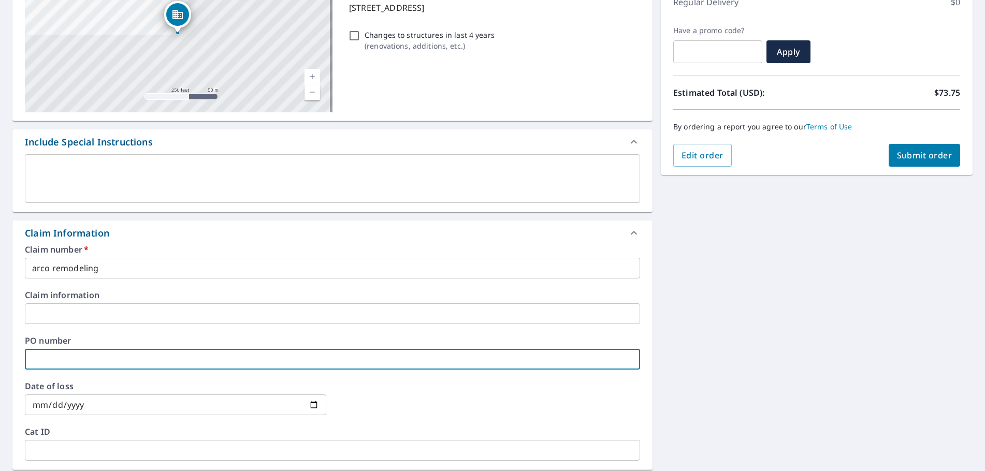
type input "a"
checkbox input "true"
type input "ar"
checkbox input "true"
type input "arc"
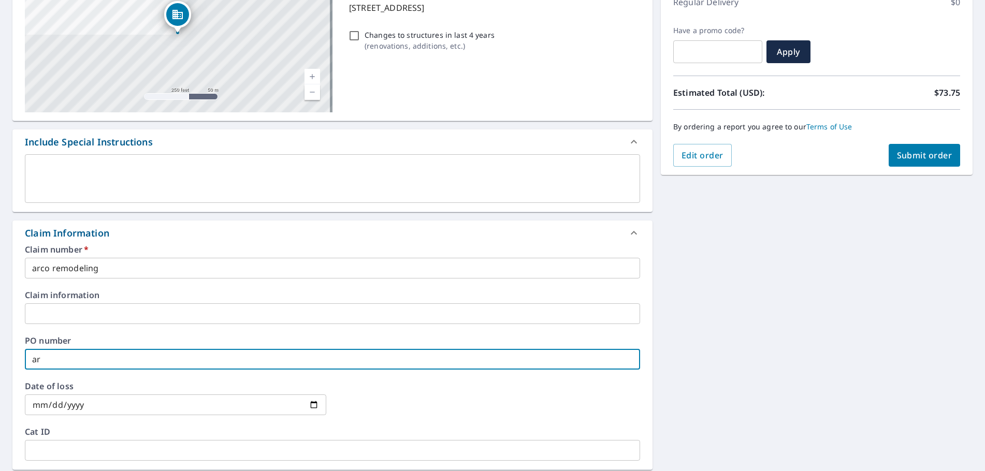
checkbox input "true"
type input "arco"
checkbox input "true"
type input "arcor"
checkbox input "true"
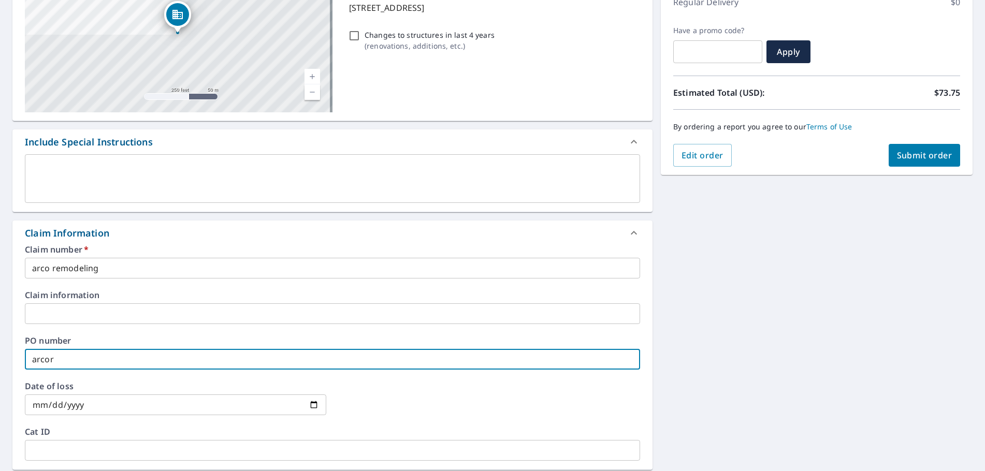
type input "arcore"
checkbox input "true"
type input "arcor"
checkbox input "true"
type input "arco"
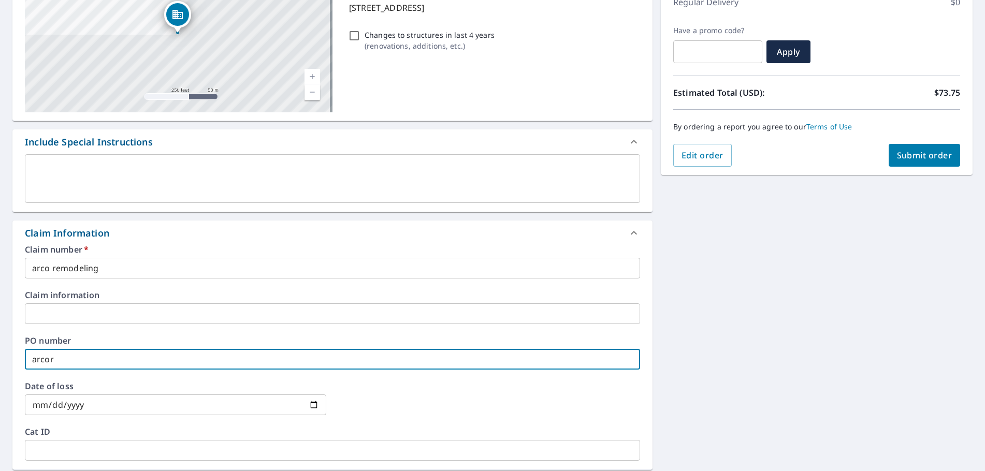
checkbox input "true"
type input "arc"
checkbox input "true"
type input "arco"
checkbox input "true"
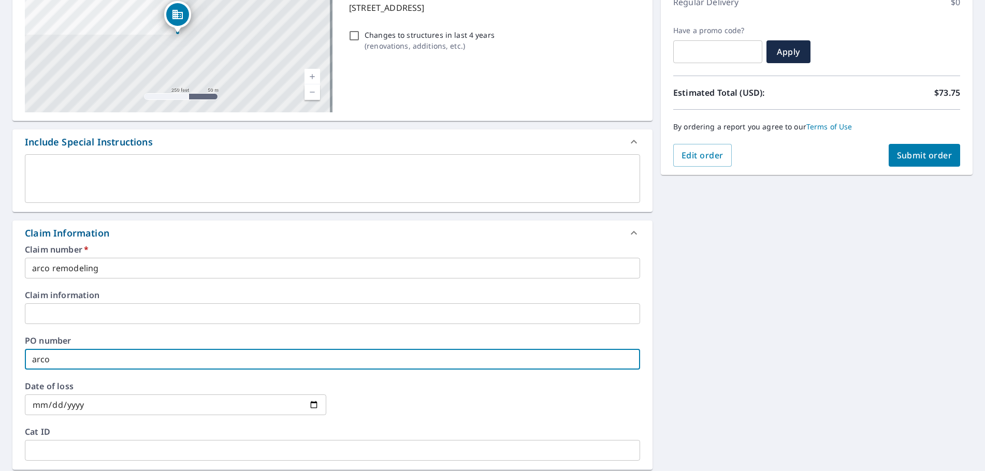
type input "arco"
checkbox input "true"
type input "arco r"
checkbox input "true"
type input "arco re"
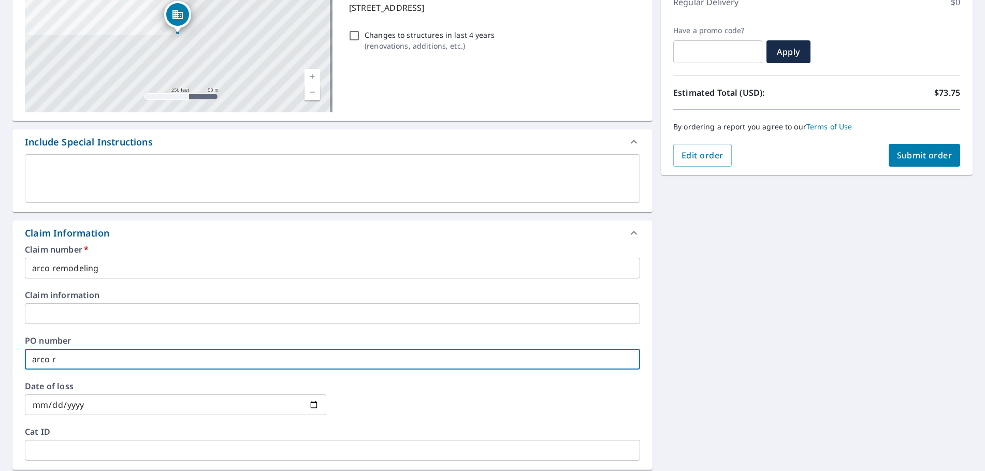
checkbox input "true"
type input "arco rem"
checkbox input "true"
type input "arco remo"
checkbox input "true"
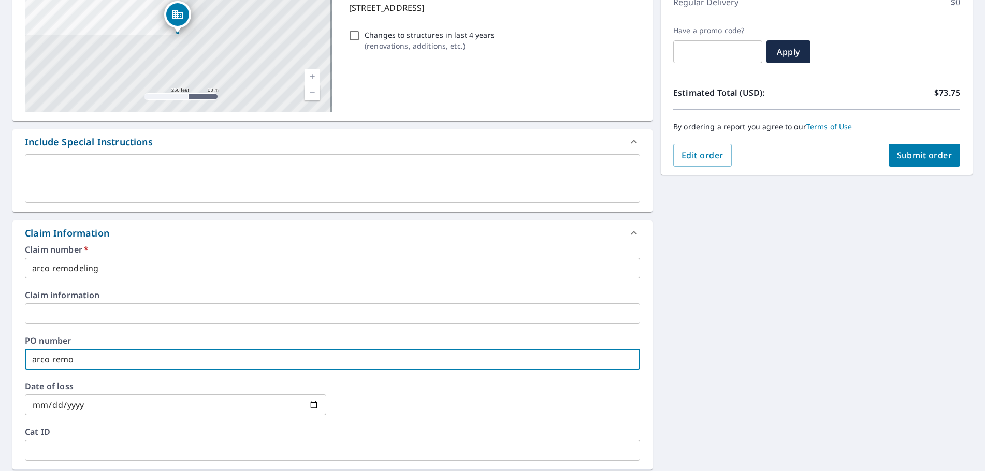
type input "arco remod"
checkbox input "true"
type input "arco remode"
checkbox input "true"
type input "arco remodel"
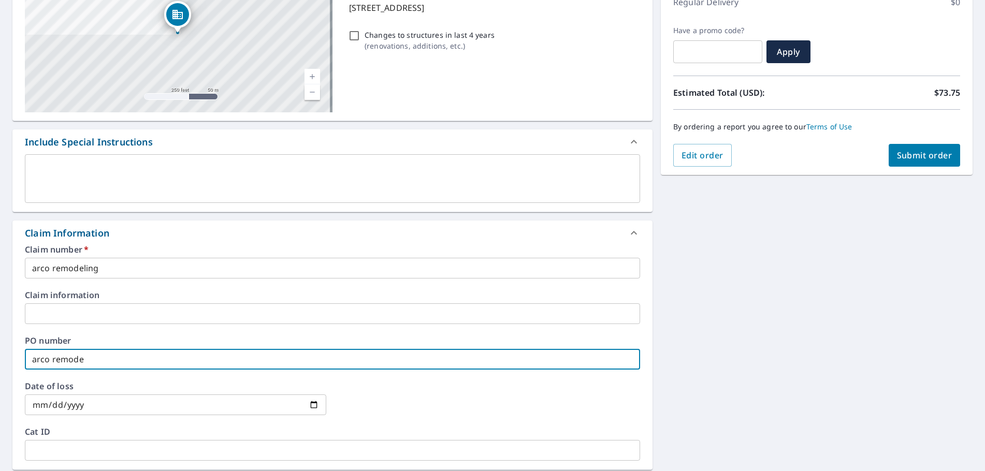
checkbox input "true"
type input "arco remodeli"
checkbox input "true"
type input "arco remodelin"
checkbox input "true"
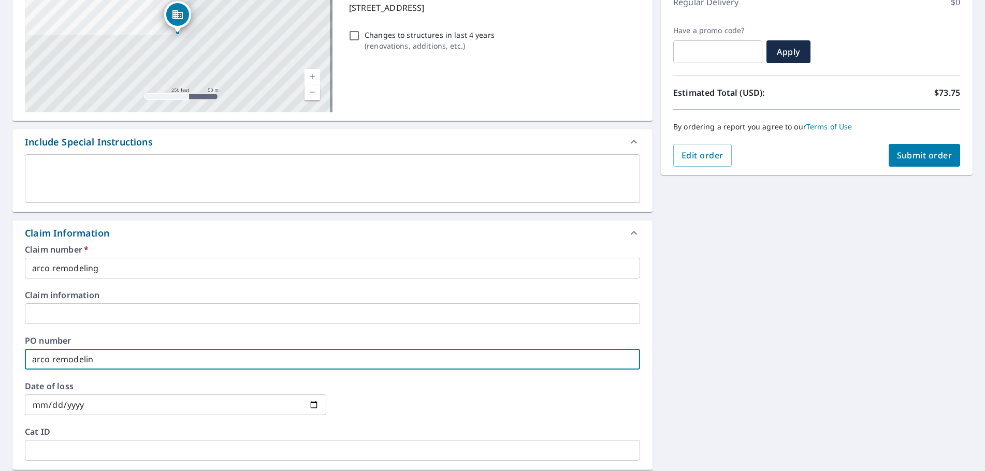
type input "arco remodeling"
checkbox input "true"
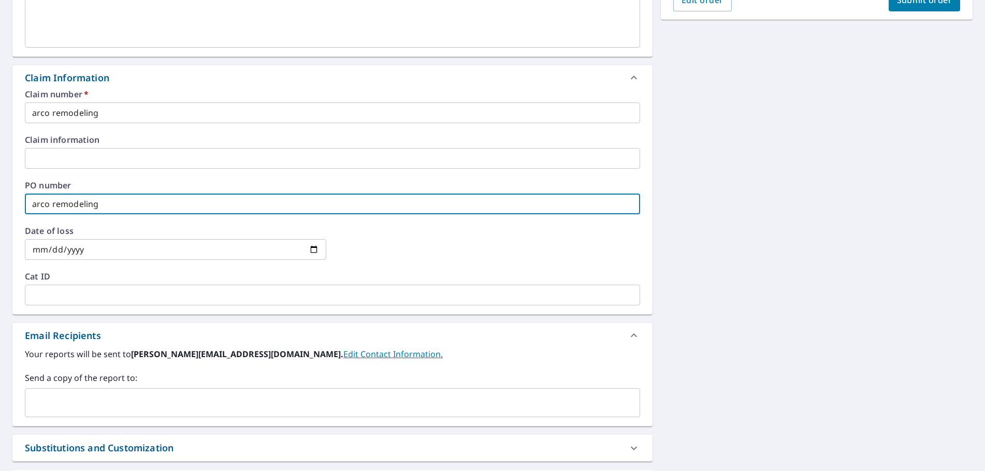
scroll to position [411, 0]
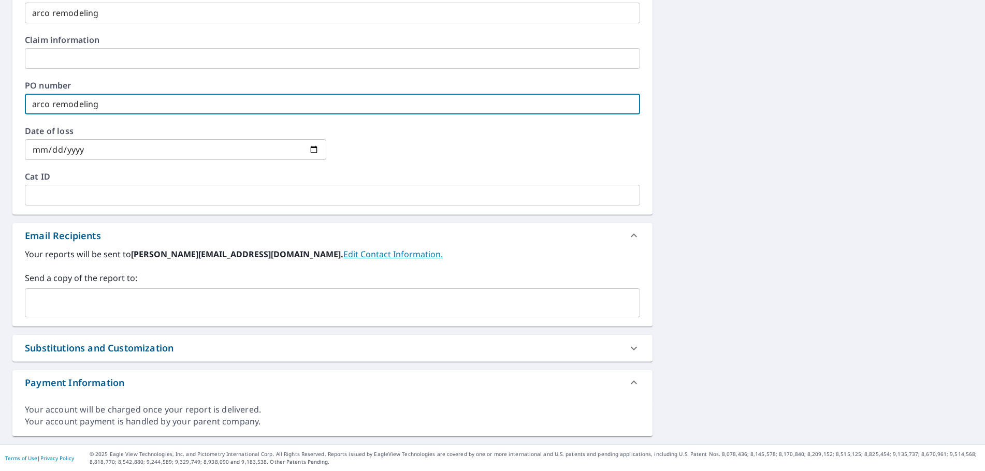
type input "arco remodeling"
click at [77, 311] on input "text" at bounding box center [325, 303] width 590 height 20
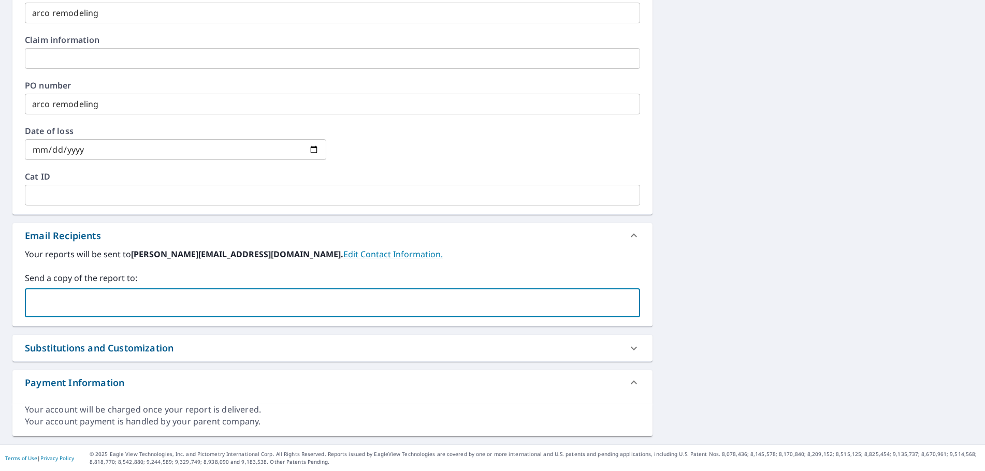
type input "[EMAIL_ADDRESS][DOMAIN_NAME]"
click at [148, 310] on input "[EMAIL_ADDRESS][DOMAIN_NAME]" at bounding box center [325, 303] width 590 height 20
checkbox input "true"
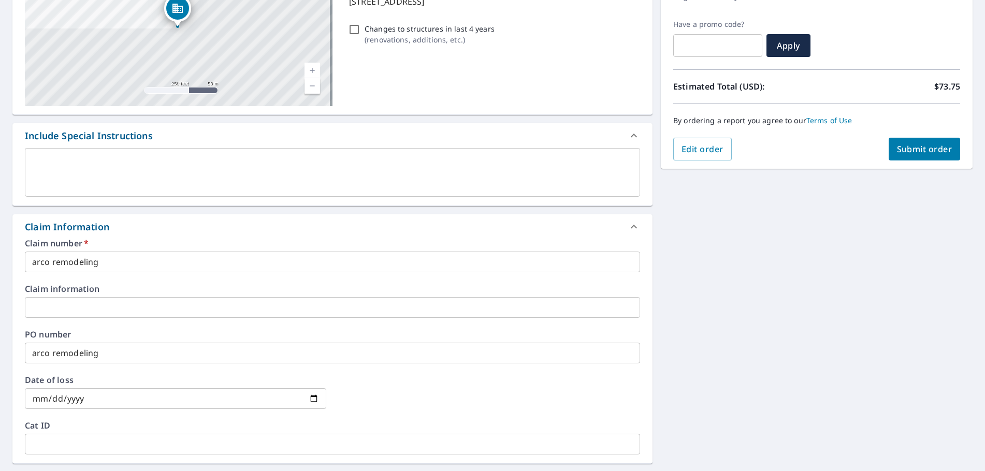
scroll to position [152, 0]
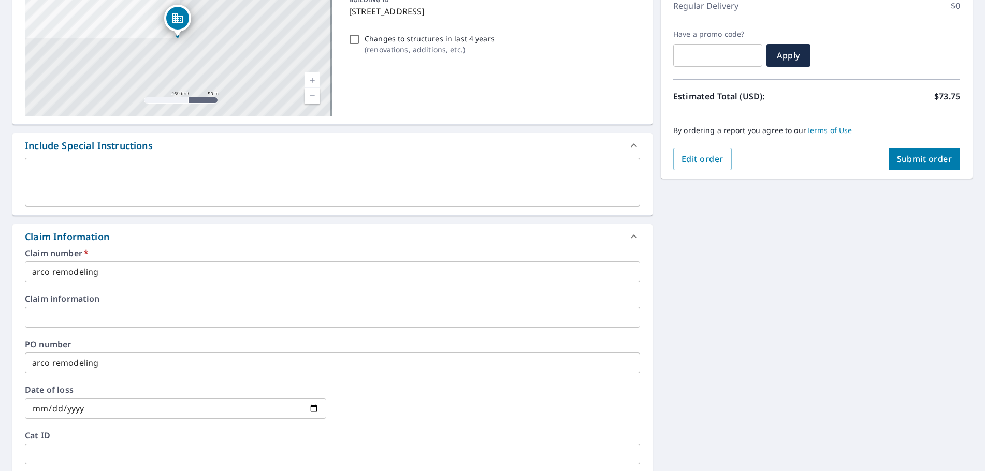
type input "[PERSON_NAME][EMAIL_ADDRESS][DOMAIN_NAME]"
click at [909, 157] on span "Submit order" at bounding box center [924, 158] width 55 height 11
checkbox input "true"
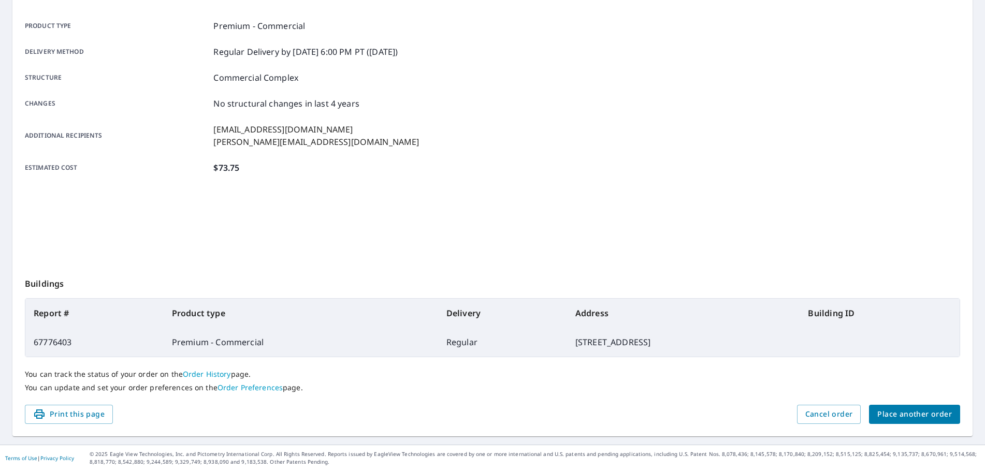
scroll to position [138, 0]
